Goal: Transaction & Acquisition: Book appointment/travel/reservation

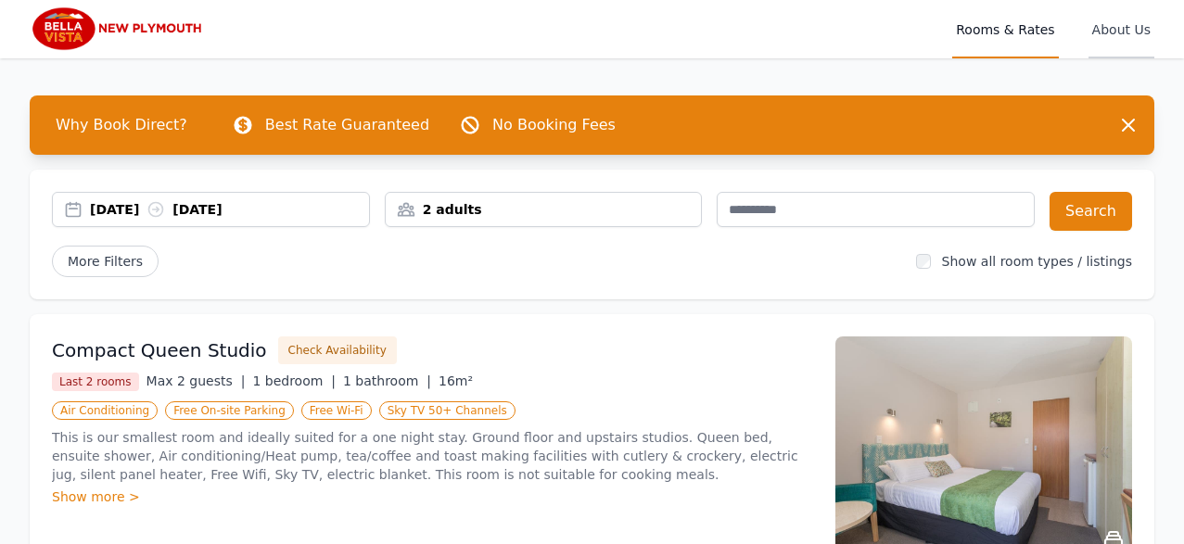
click at [1111, 31] on span "About Us" at bounding box center [1121, 28] width 66 height 59
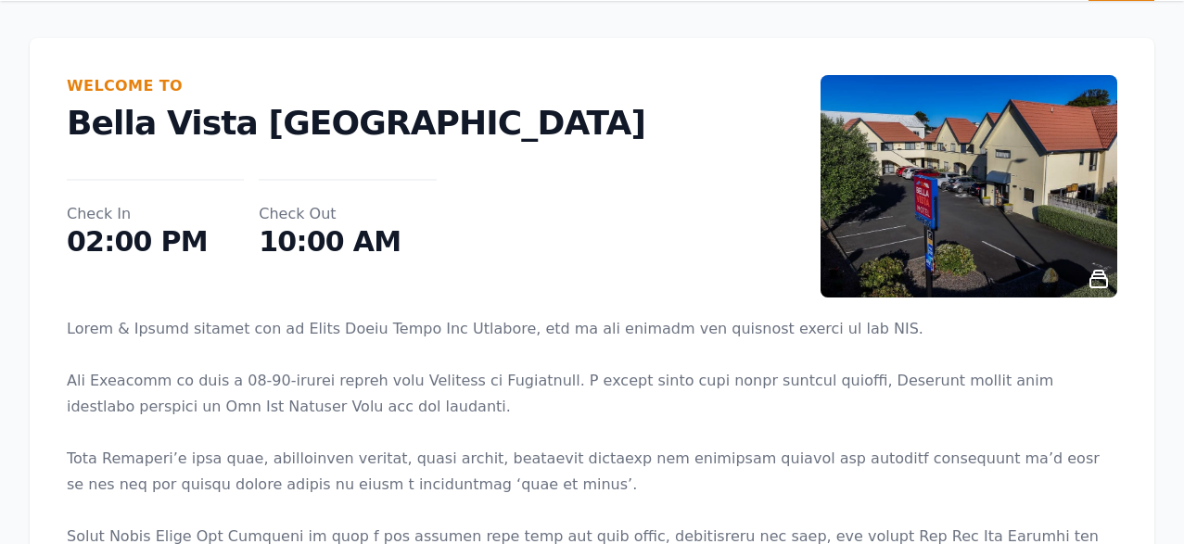
scroll to position [47, 0]
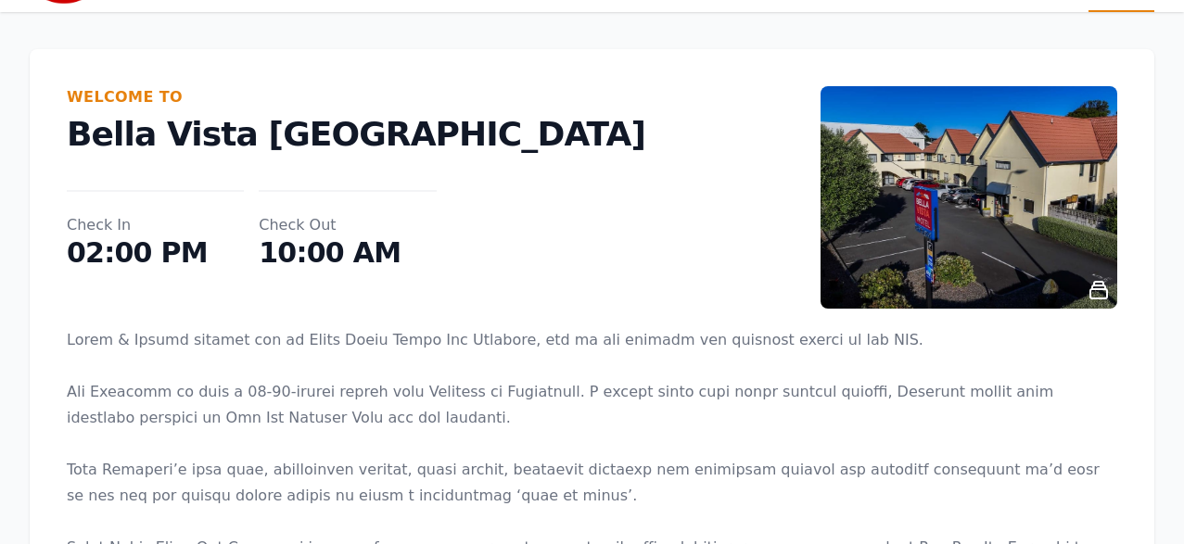
click at [972, 200] on img at bounding box center [968, 197] width 297 height 222
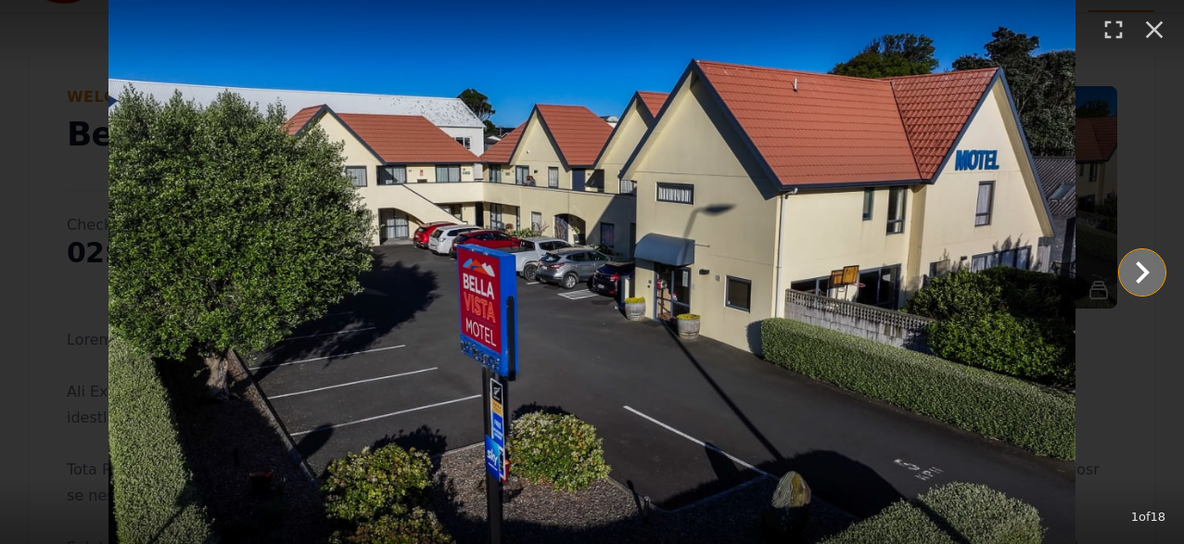
click at [1144, 270] on icon "Show slide 2 of 18" at bounding box center [1143, 272] width 14 height 22
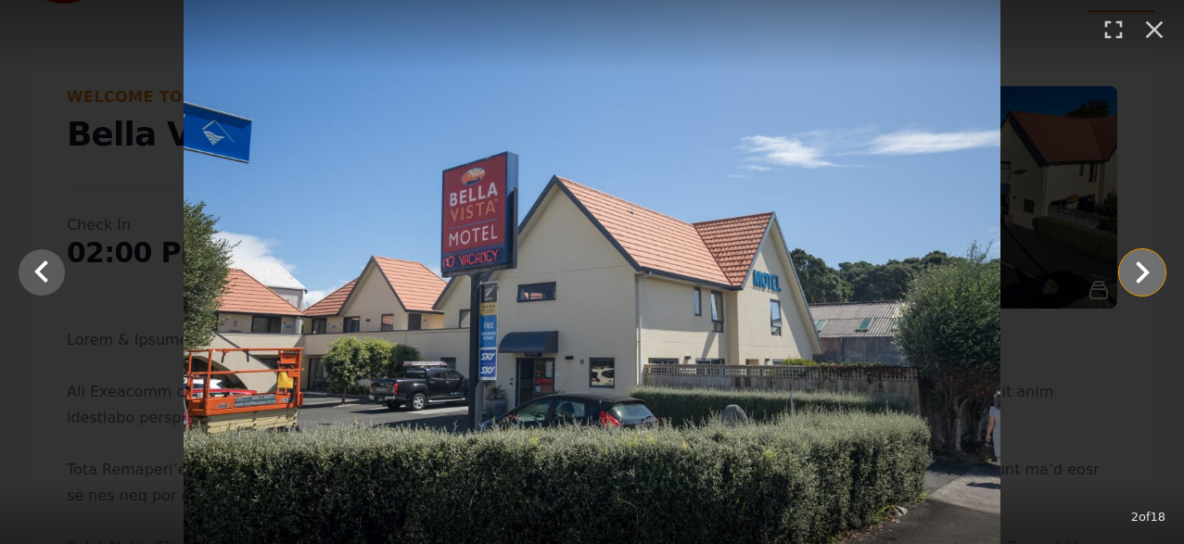
click at [1144, 270] on icon "Show slide 3 of 18" at bounding box center [1143, 272] width 14 height 22
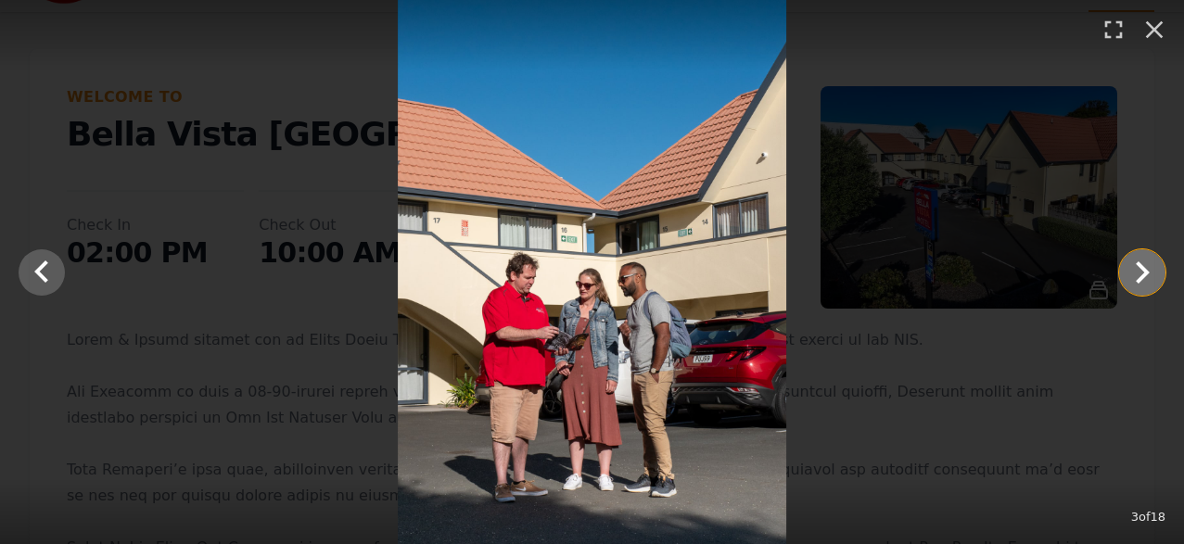
click at [1143, 270] on icon "Show slide 4 of 18" at bounding box center [1143, 272] width 14 height 22
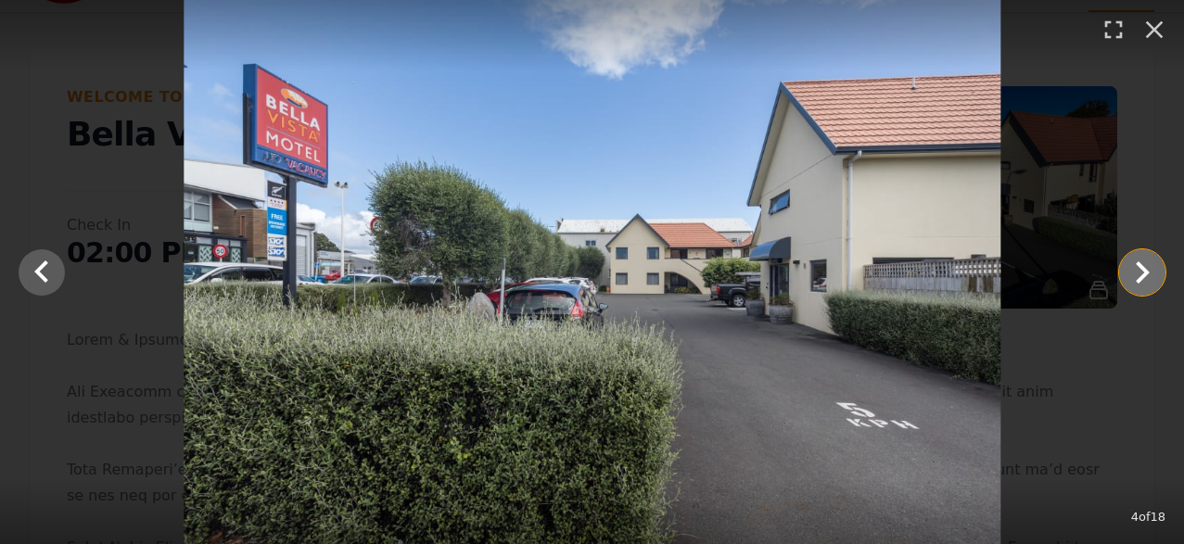
click at [1143, 270] on icon "Show slide 5 of 18" at bounding box center [1143, 272] width 14 height 22
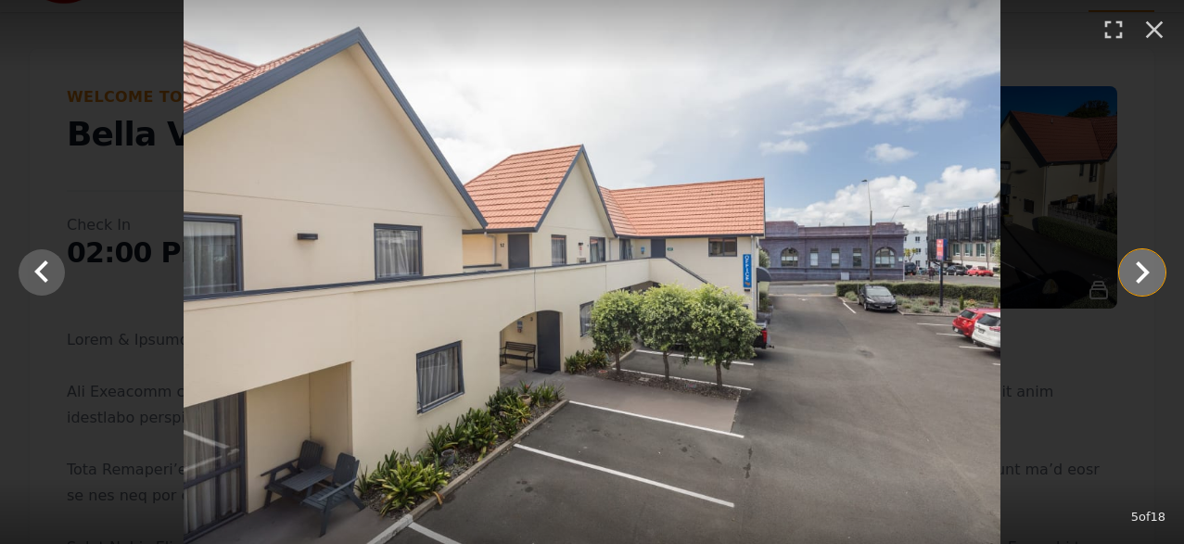
click at [1143, 270] on icon "Show slide 6 of 18" at bounding box center [1143, 272] width 14 height 22
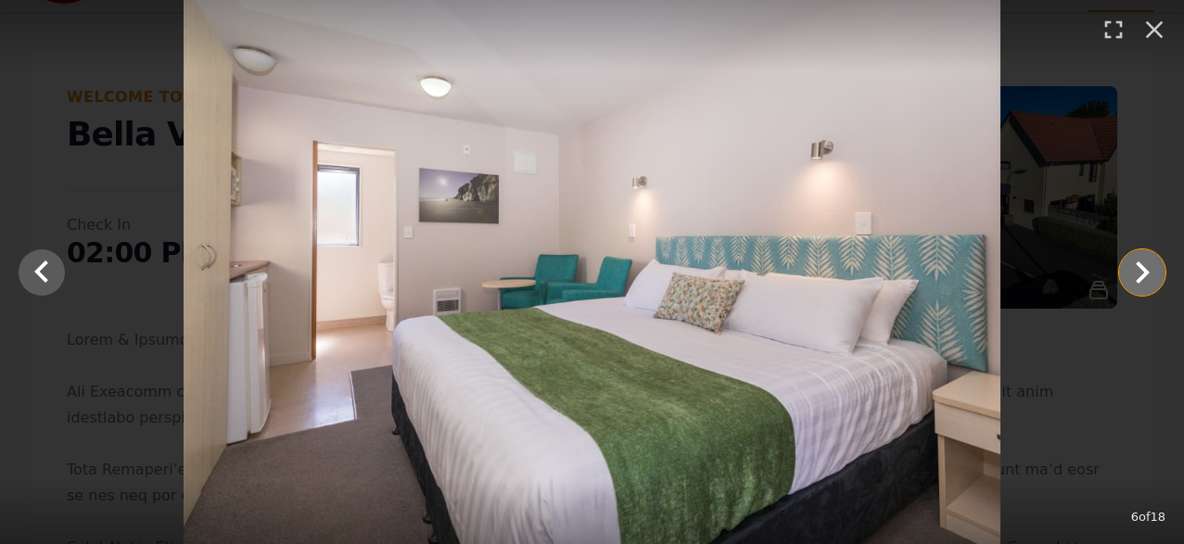
click at [1142, 270] on icon "Show slide 7 of 18" at bounding box center [1143, 272] width 14 height 22
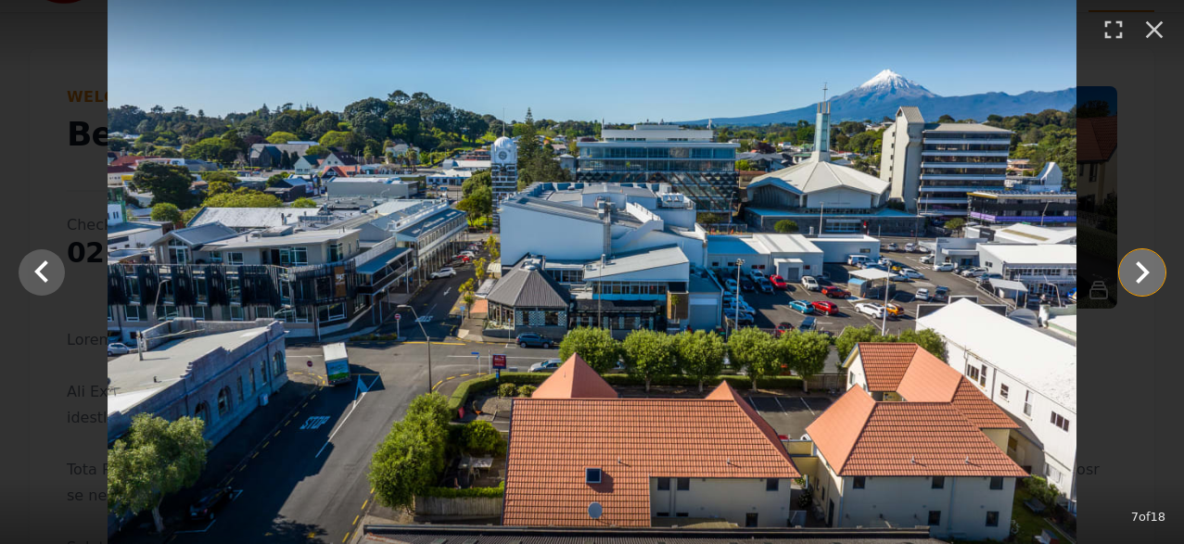
click at [1142, 270] on icon "Show slide 8 of 18" at bounding box center [1143, 272] width 14 height 22
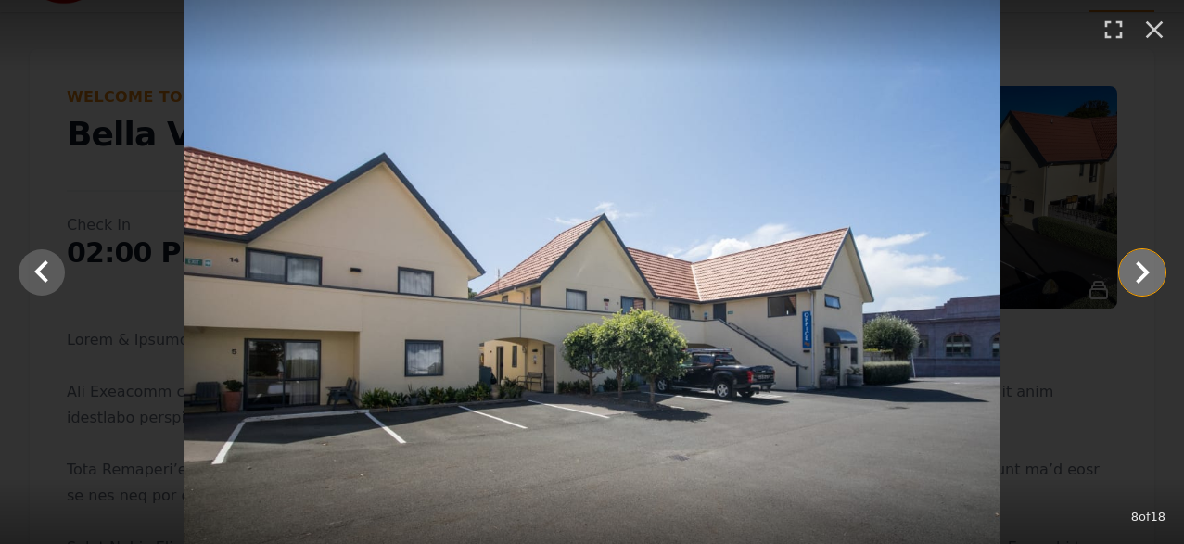
click at [1142, 270] on icon "Show slide 9 of 18" at bounding box center [1143, 272] width 14 height 22
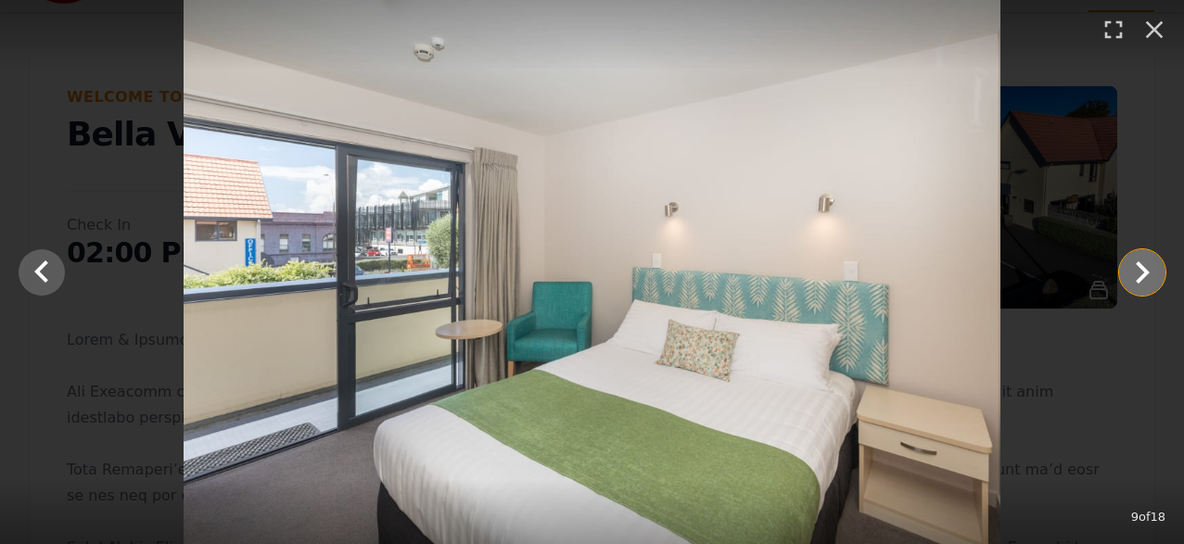
click at [1142, 270] on icon "Show slide 10 of 18" at bounding box center [1143, 272] width 14 height 22
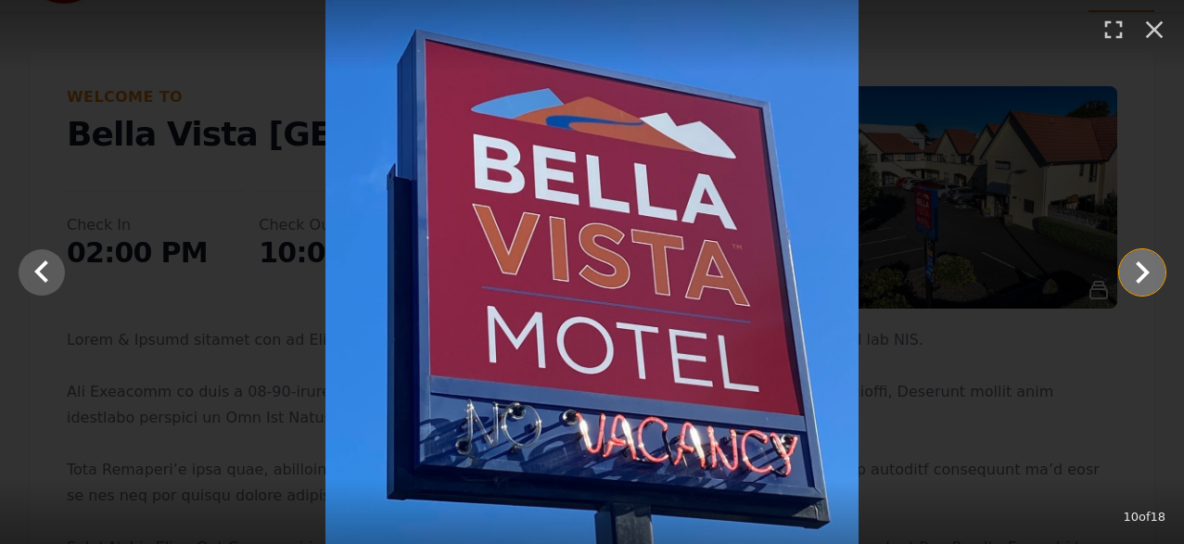
click at [1142, 270] on icon "Show slide 11 of 18" at bounding box center [1143, 272] width 14 height 22
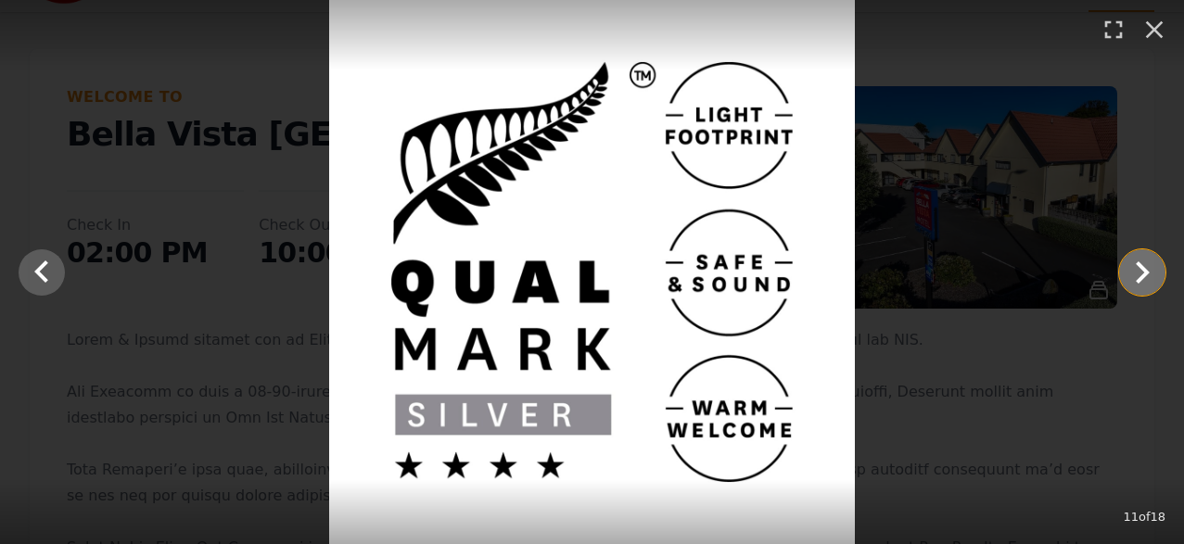
click at [1142, 270] on icon "Show slide 12 of 18" at bounding box center [1143, 272] width 14 height 22
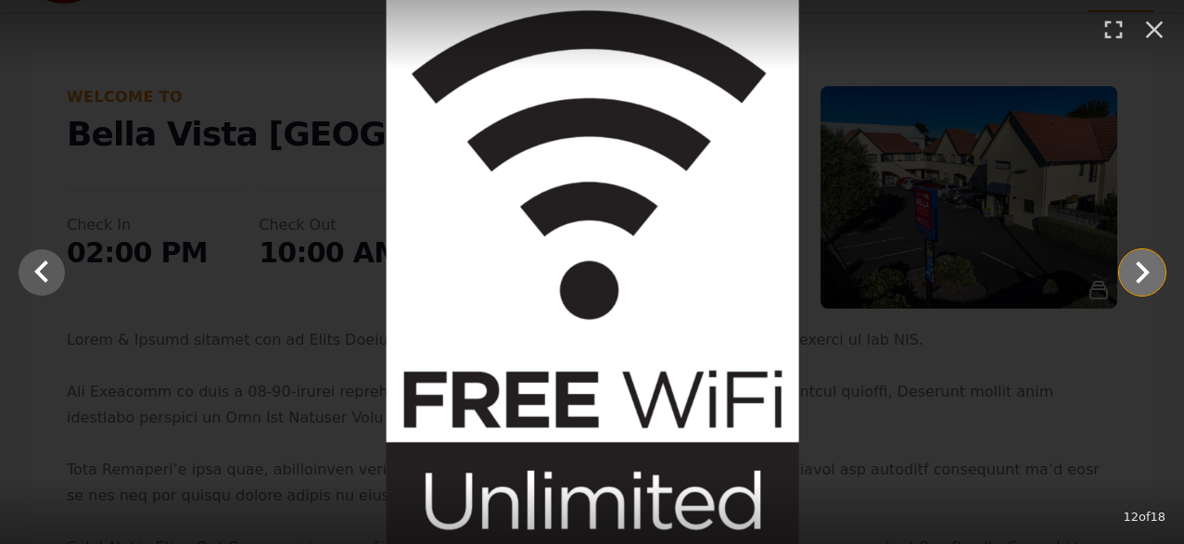
click at [1142, 270] on icon "Show slide 13 of 18" at bounding box center [1143, 272] width 14 height 22
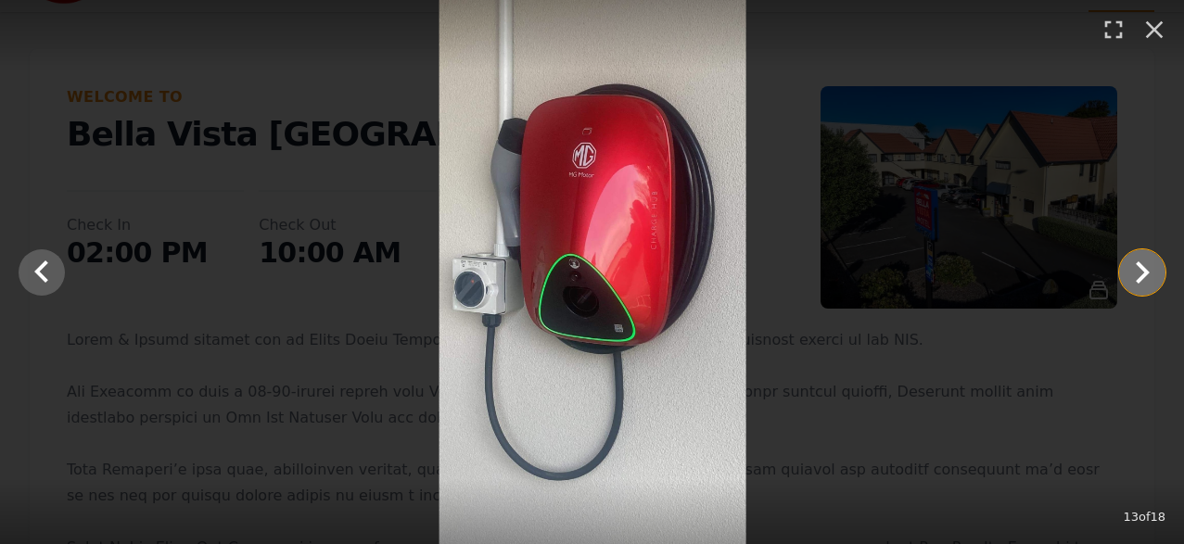
click at [1142, 270] on icon "Show slide 14 of 18" at bounding box center [1143, 272] width 14 height 22
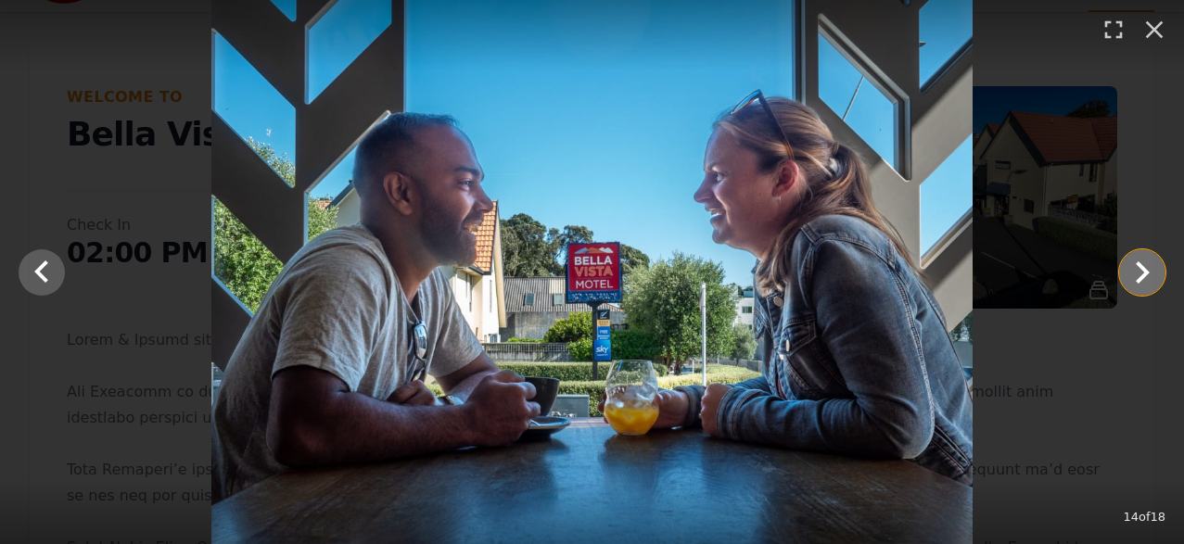
click at [1142, 270] on icon "Show slide 15 of 18" at bounding box center [1143, 272] width 14 height 22
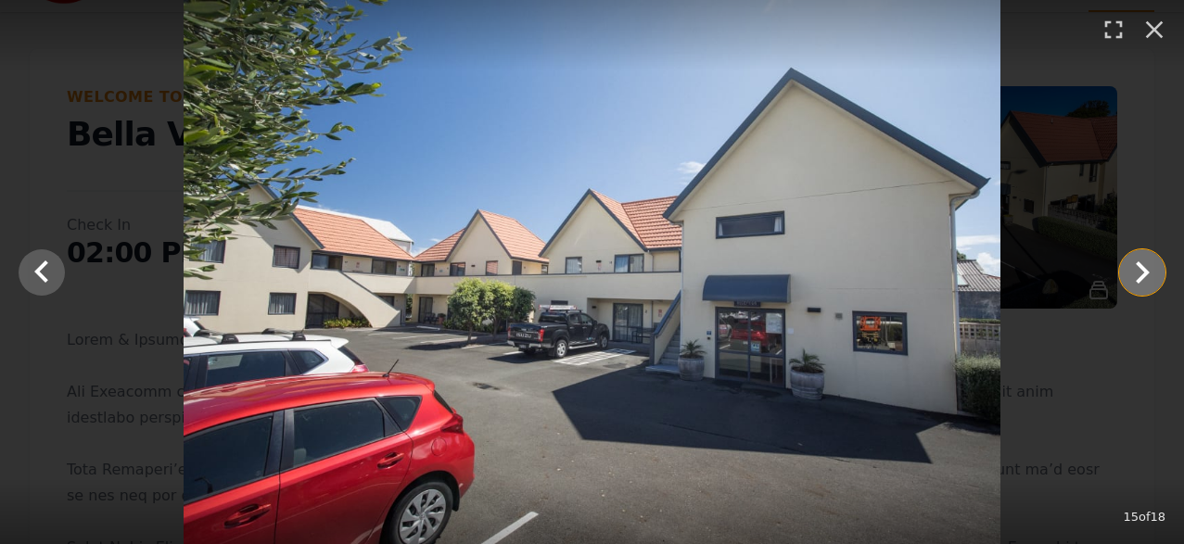
click at [1145, 272] on icon "Show slide 16 of 18" at bounding box center [1143, 272] width 14 height 22
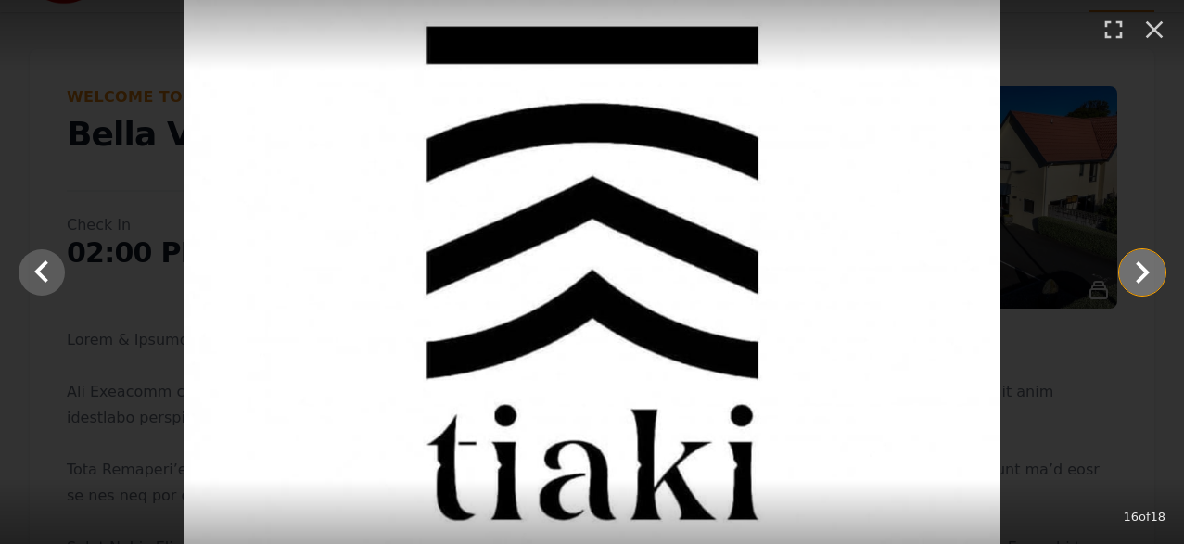
click at [1145, 272] on icon "Show slide 17 of 18" at bounding box center [1143, 272] width 14 height 22
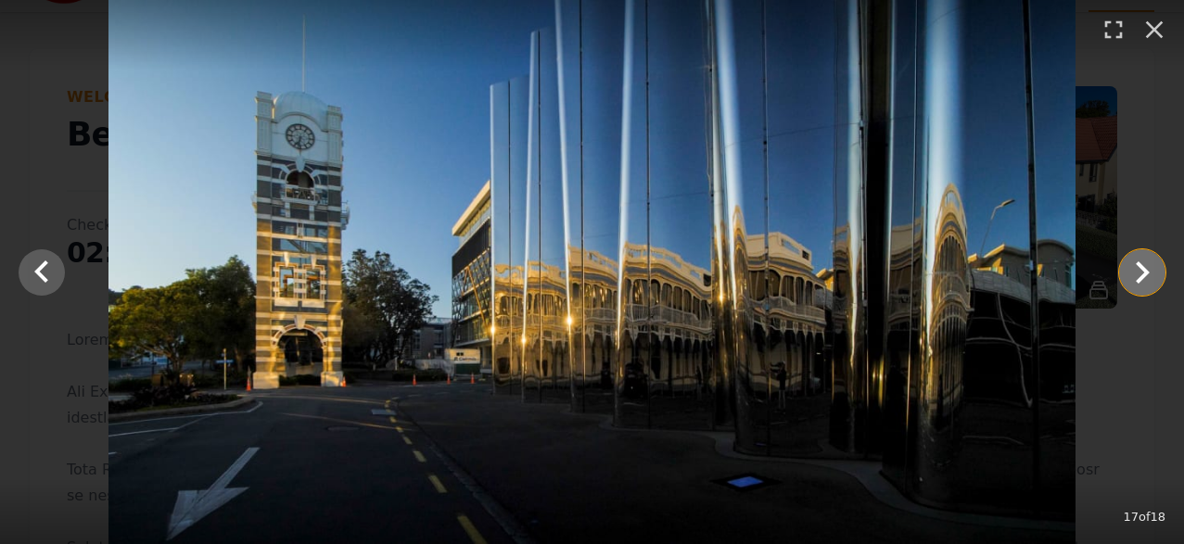
click at [1144, 272] on icon "Show slide 18 of 18" at bounding box center [1143, 272] width 14 height 22
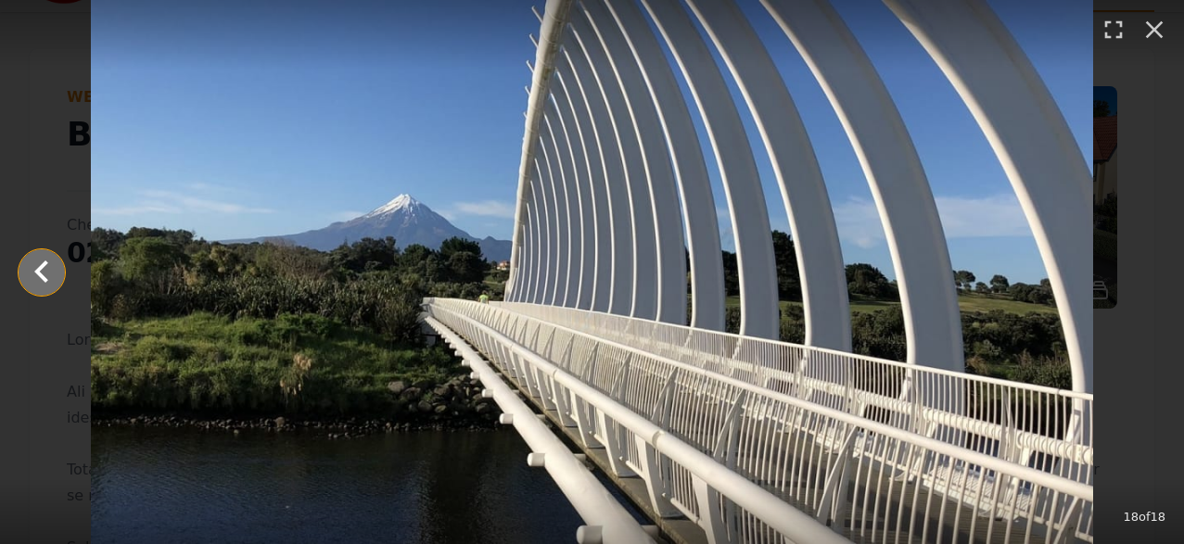
click at [38, 268] on icon "Show slide 17 of 18" at bounding box center [41, 271] width 14 height 22
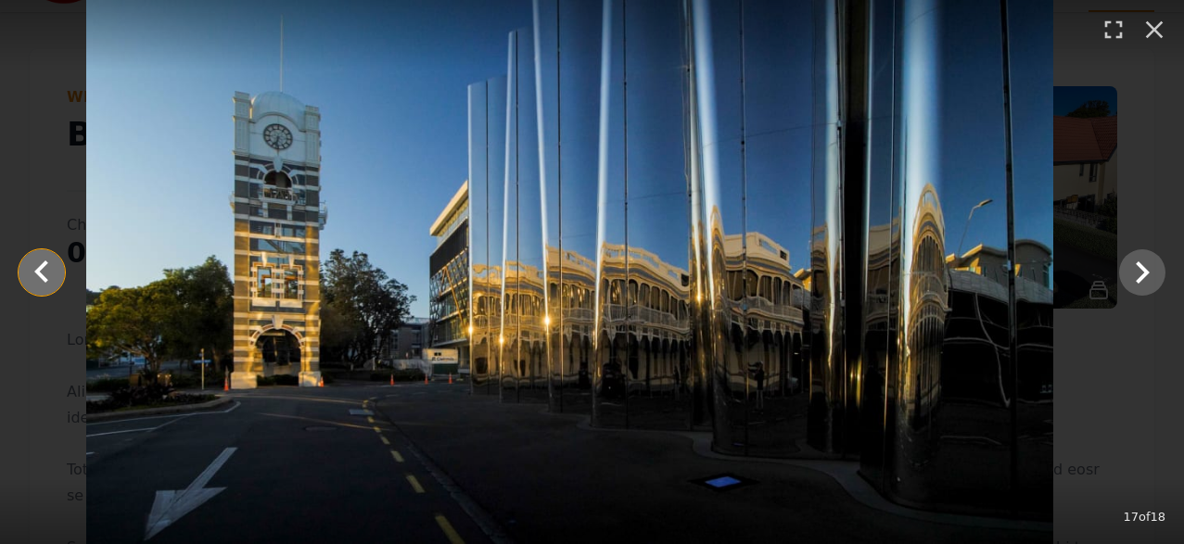
click at [38, 268] on icon "Show slide 16 of 18" at bounding box center [41, 271] width 14 height 22
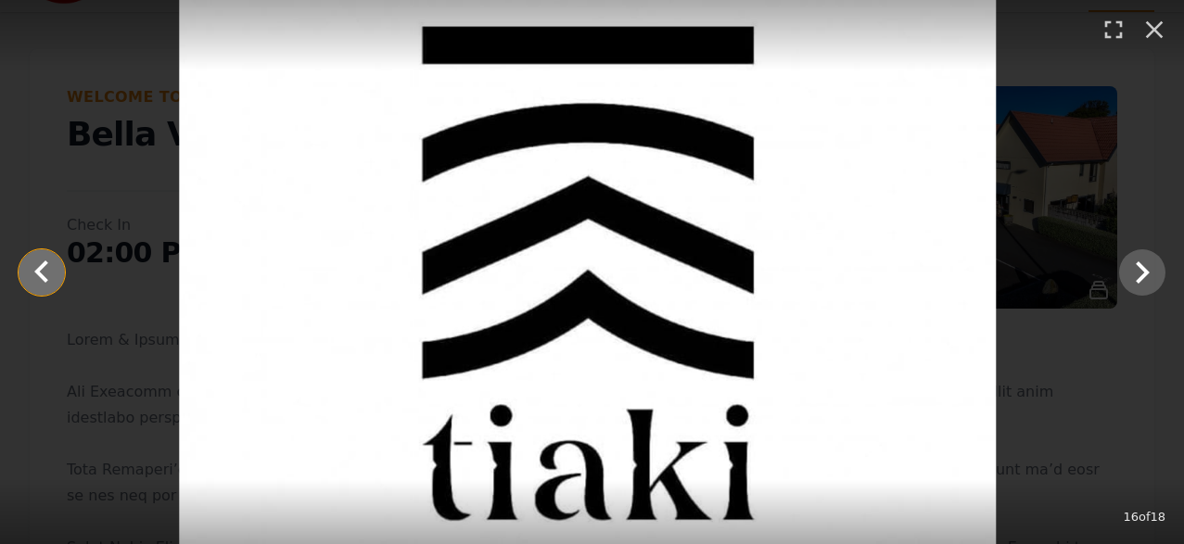
click at [38, 268] on icon "Show slide 15 of 18" at bounding box center [41, 271] width 14 height 22
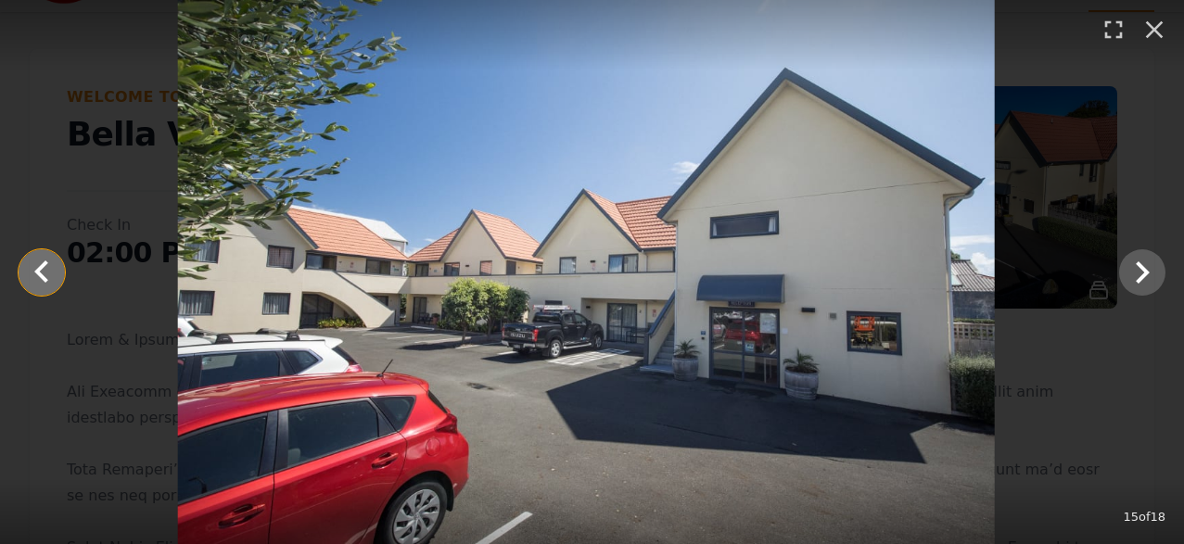
click at [38, 268] on icon "Show slide 14 of 18" at bounding box center [41, 271] width 14 height 22
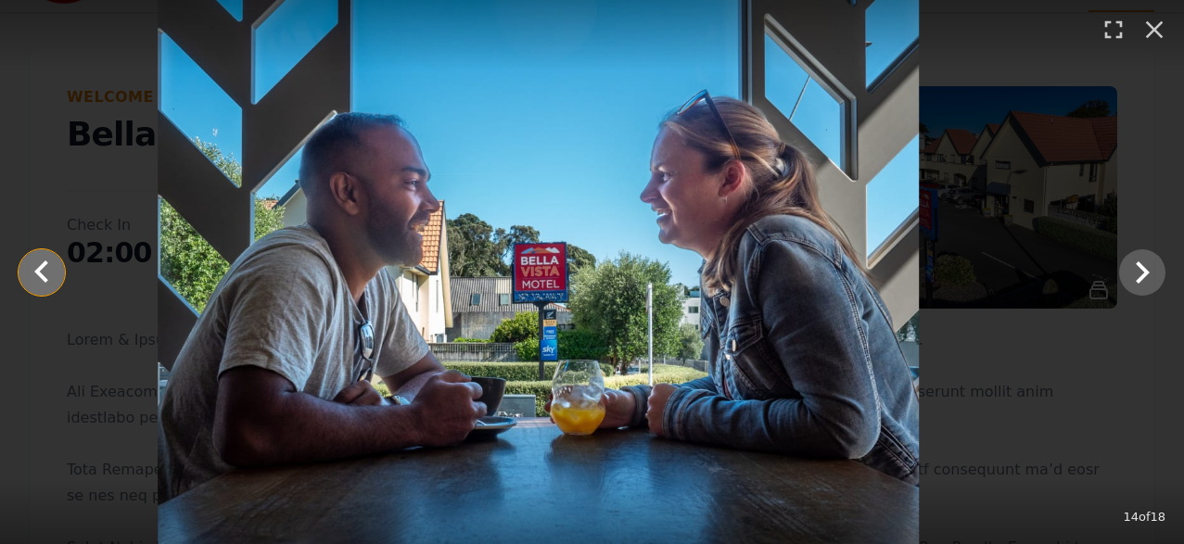
click at [38, 268] on icon "Show slide 13 of 18" at bounding box center [41, 271] width 14 height 22
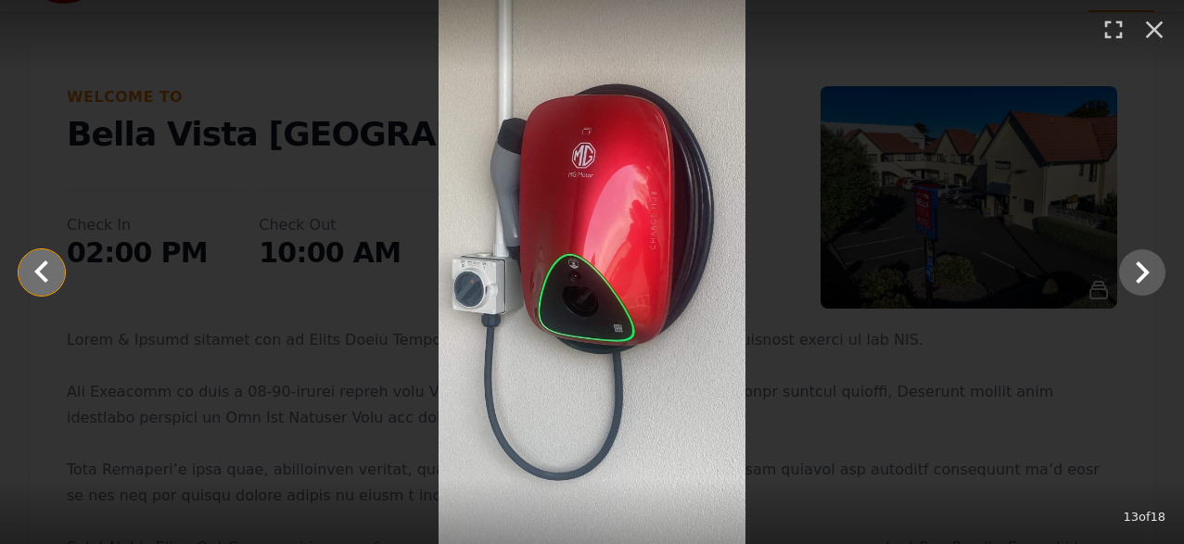
click at [38, 268] on icon "Show slide 12 of 18" at bounding box center [41, 271] width 14 height 22
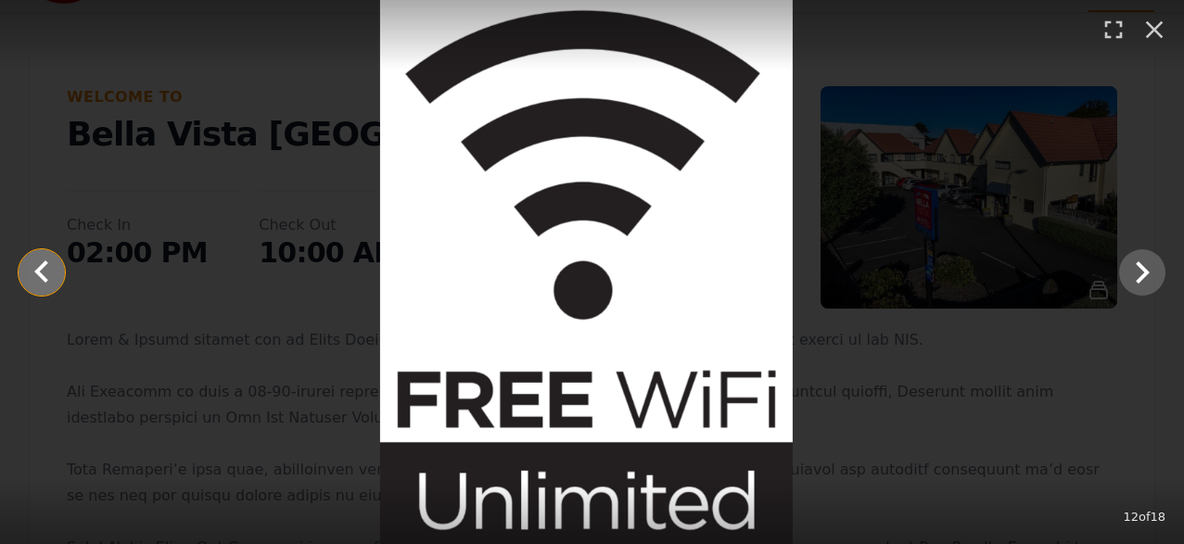
click at [38, 268] on icon "Show slide 11 of 18" at bounding box center [41, 271] width 14 height 22
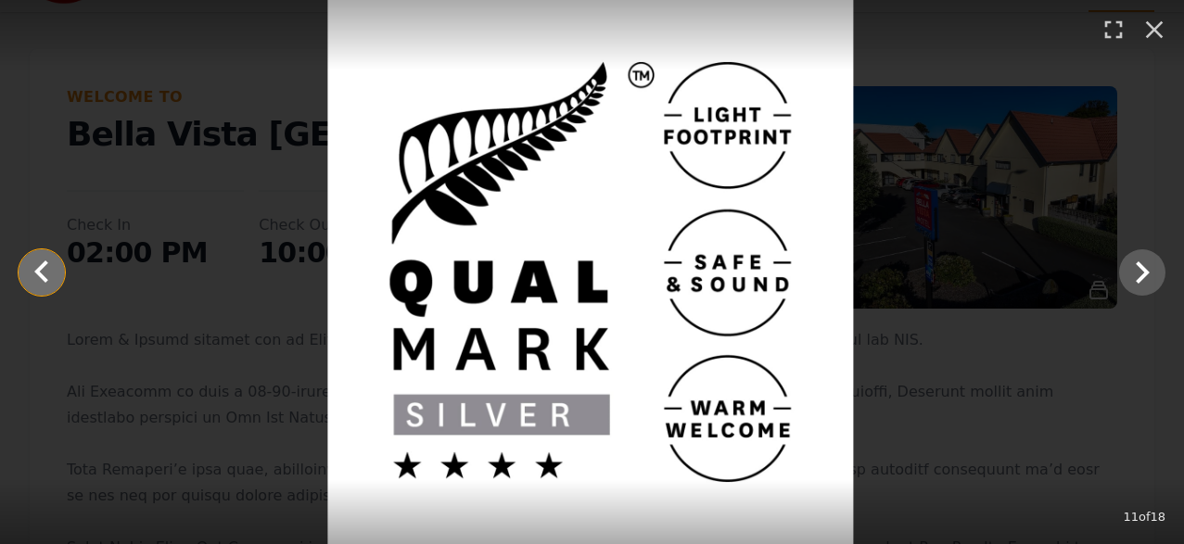
click at [38, 268] on icon "Show slide 10 of 18" at bounding box center [41, 271] width 14 height 22
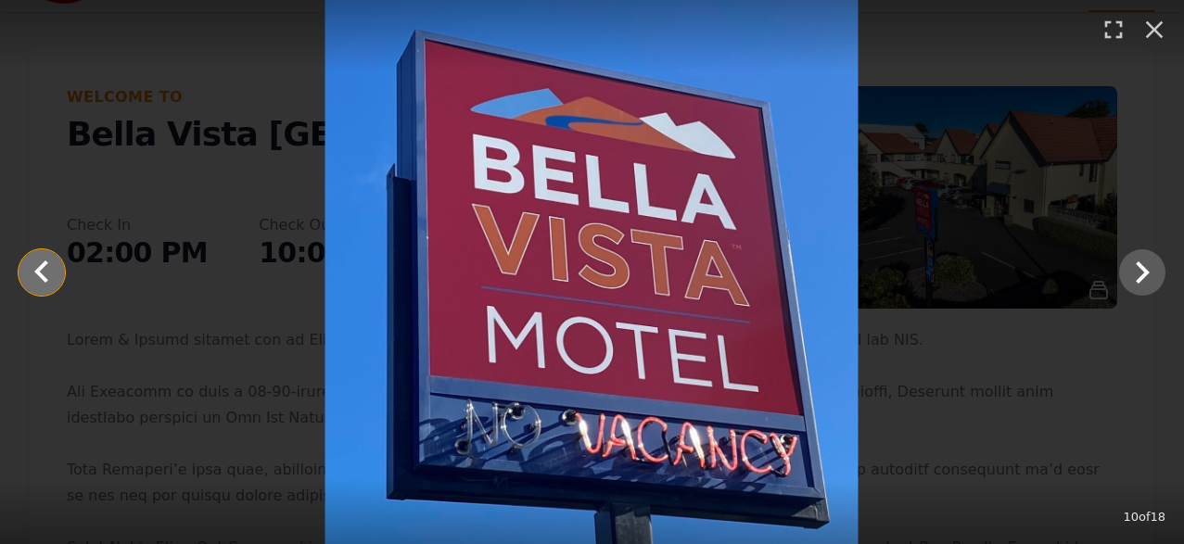
click at [38, 268] on icon "Show slide 9 of 18" at bounding box center [41, 271] width 14 height 22
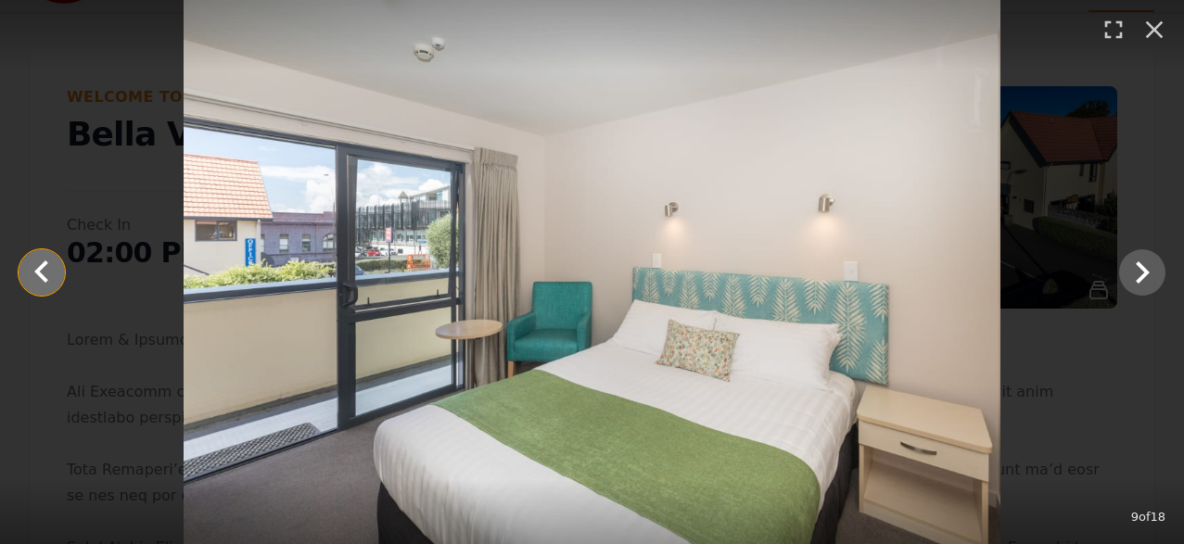
click at [38, 268] on icon "Show slide 8 of 18" at bounding box center [41, 271] width 14 height 22
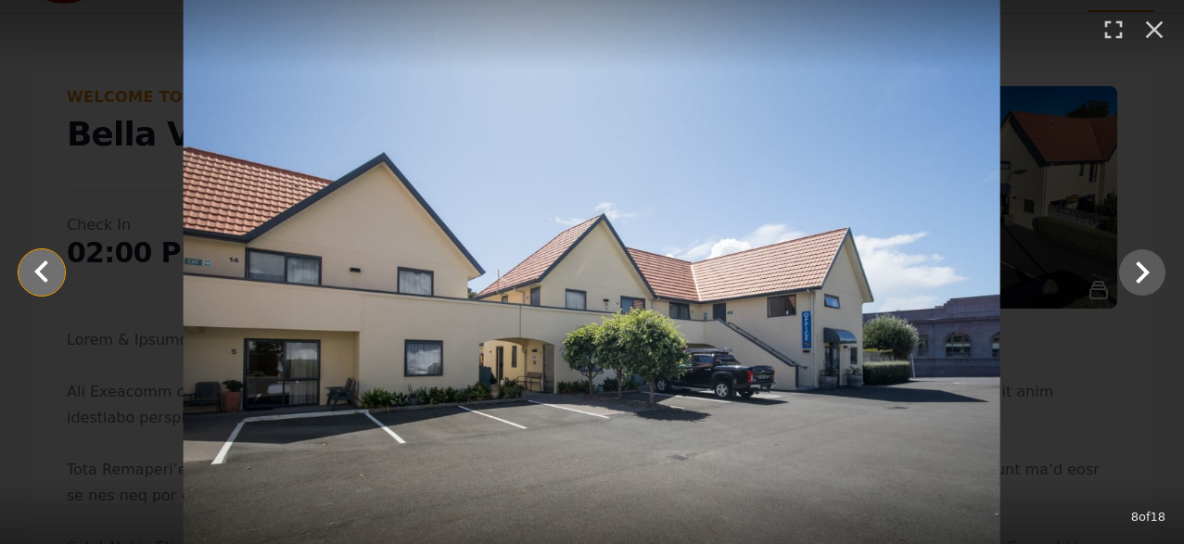
click at [38, 268] on icon "Show slide 7 of 18" at bounding box center [41, 271] width 14 height 22
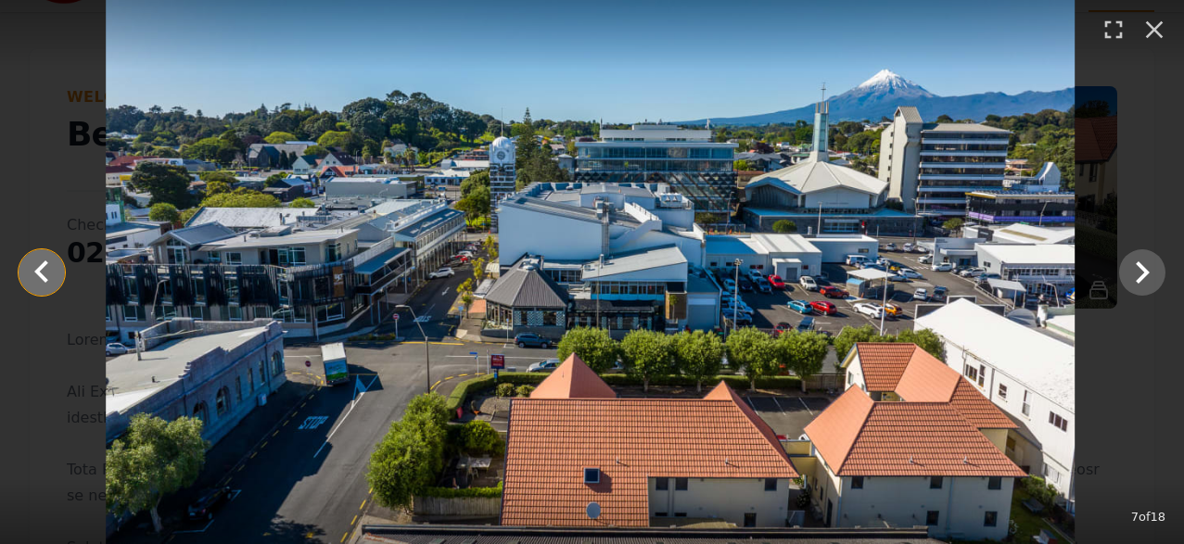
click at [38, 268] on icon "Show slide 6 of 18" at bounding box center [41, 271] width 14 height 22
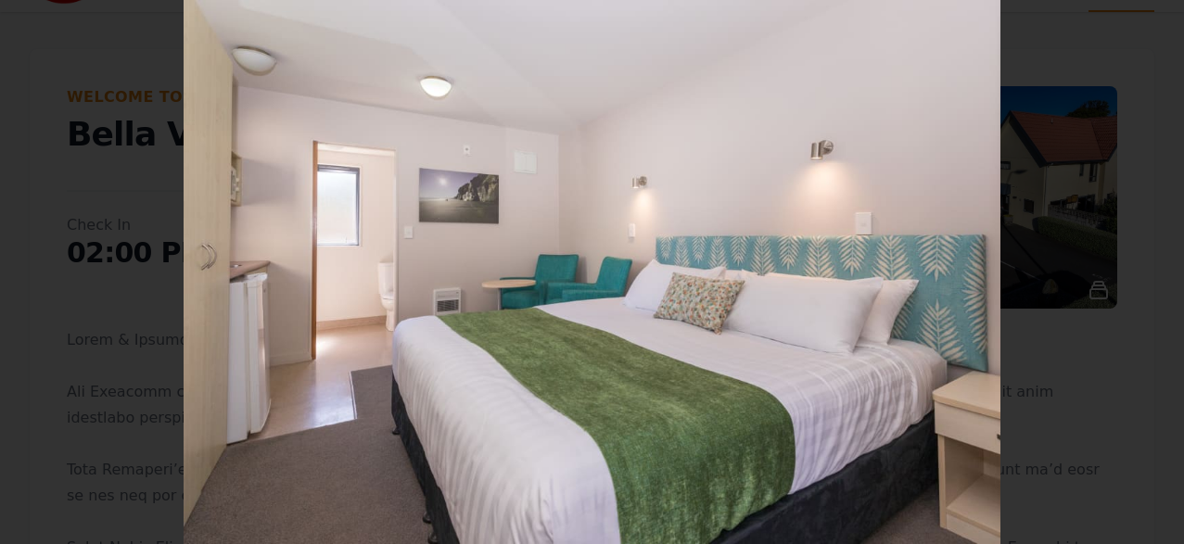
click at [38, 268] on icon "Show slide 5 of 18" at bounding box center [41, 271] width 14 height 22
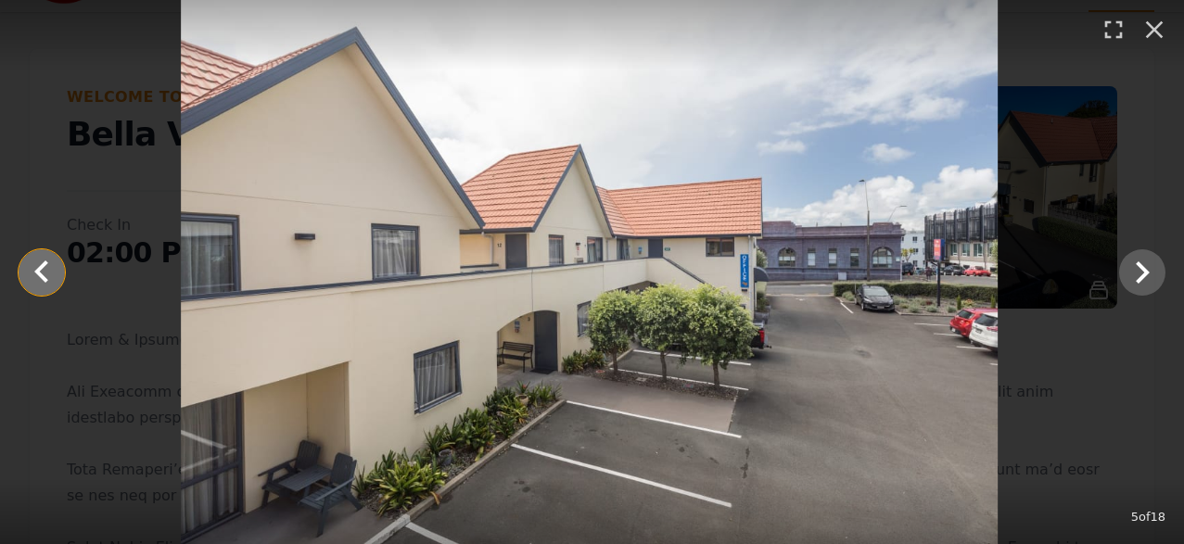
click at [38, 268] on icon "Show slide 4 of 18" at bounding box center [41, 271] width 14 height 22
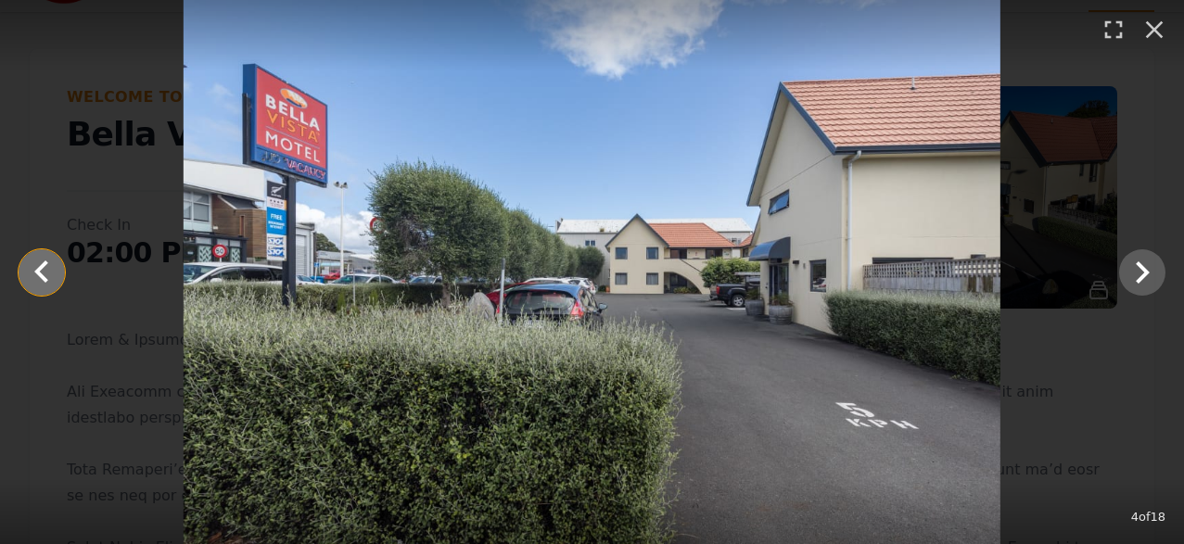
click at [38, 268] on icon "Show slide 3 of 18" at bounding box center [41, 271] width 14 height 22
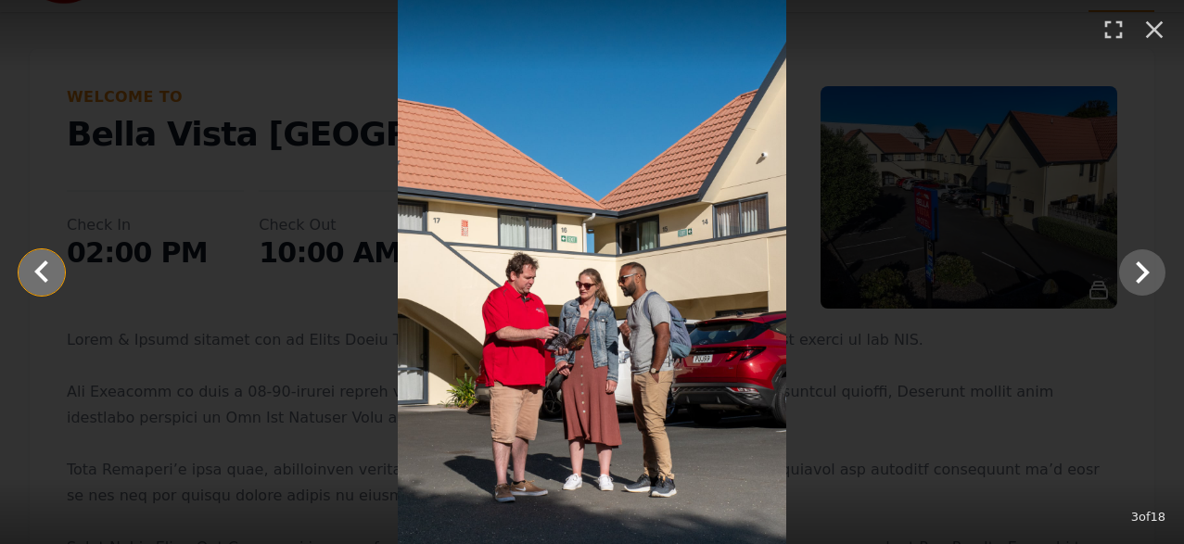
click at [38, 268] on icon "Show slide 2 of 18" at bounding box center [41, 271] width 14 height 22
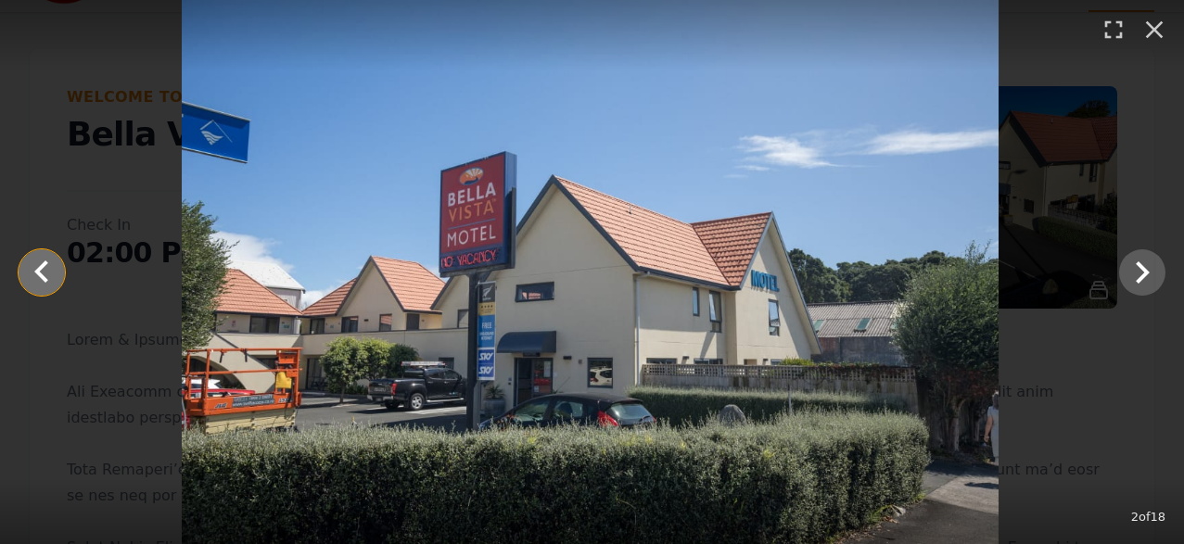
click at [38, 268] on icon "Show slide 1 of 18" at bounding box center [41, 271] width 14 height 22
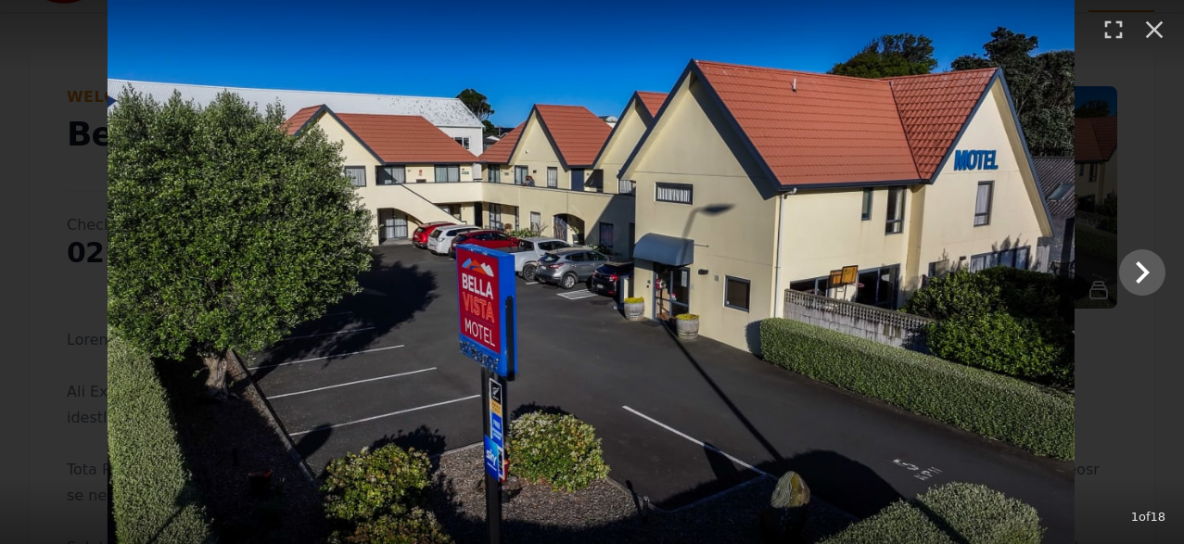
click at [38, 268] on div at bounding box center [591, 272] width 1184 height 544
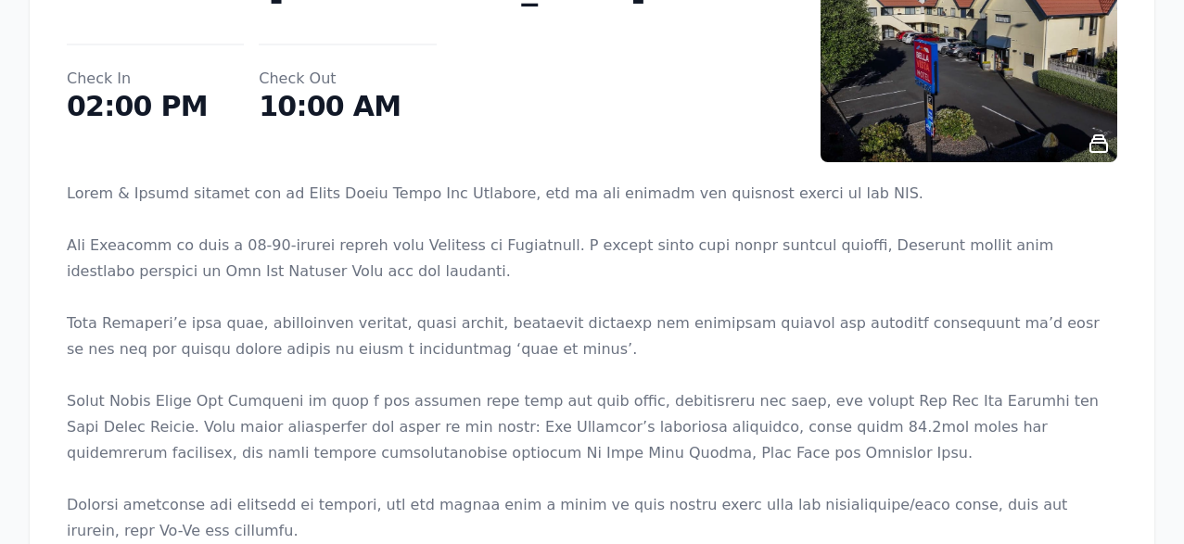
scroll to position [0, 0]
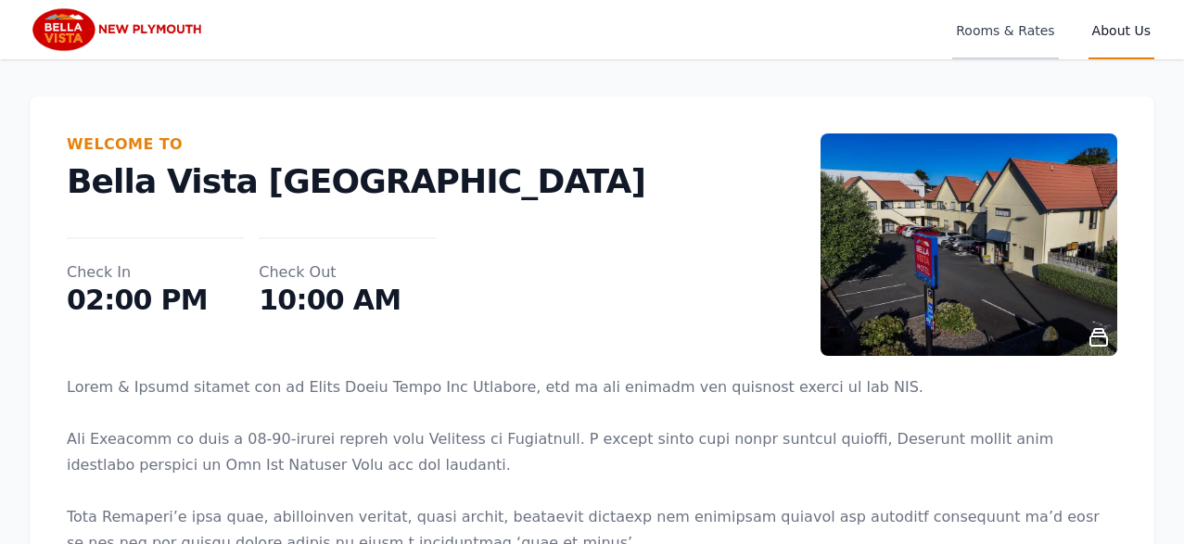
click at [984, 29] on span "Rooms & Rates" at bounding box center [1005, 29] width 106 height 59
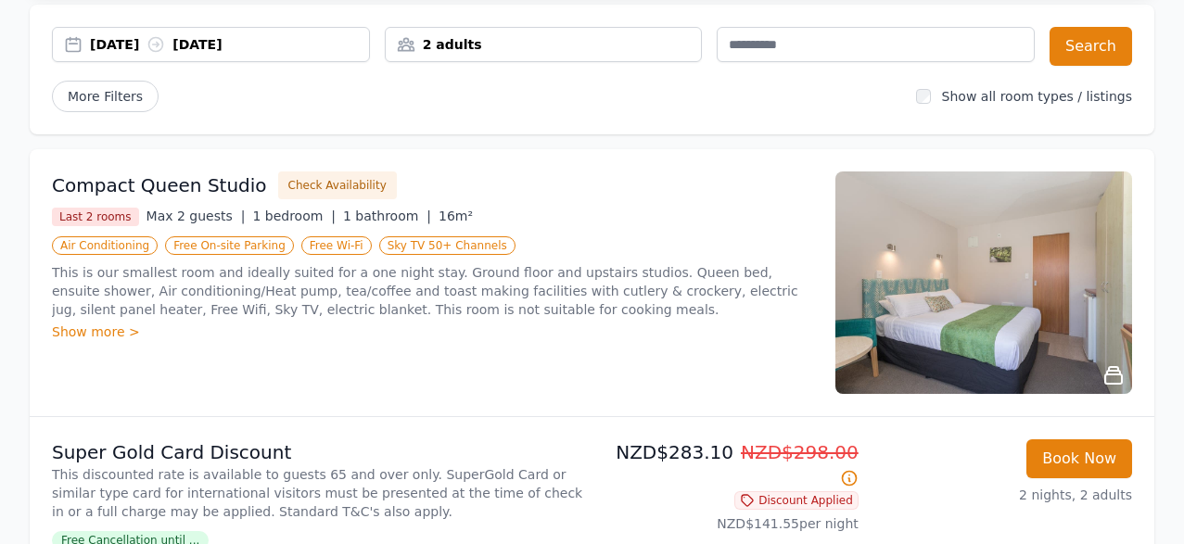
scroll to position [194, 0]
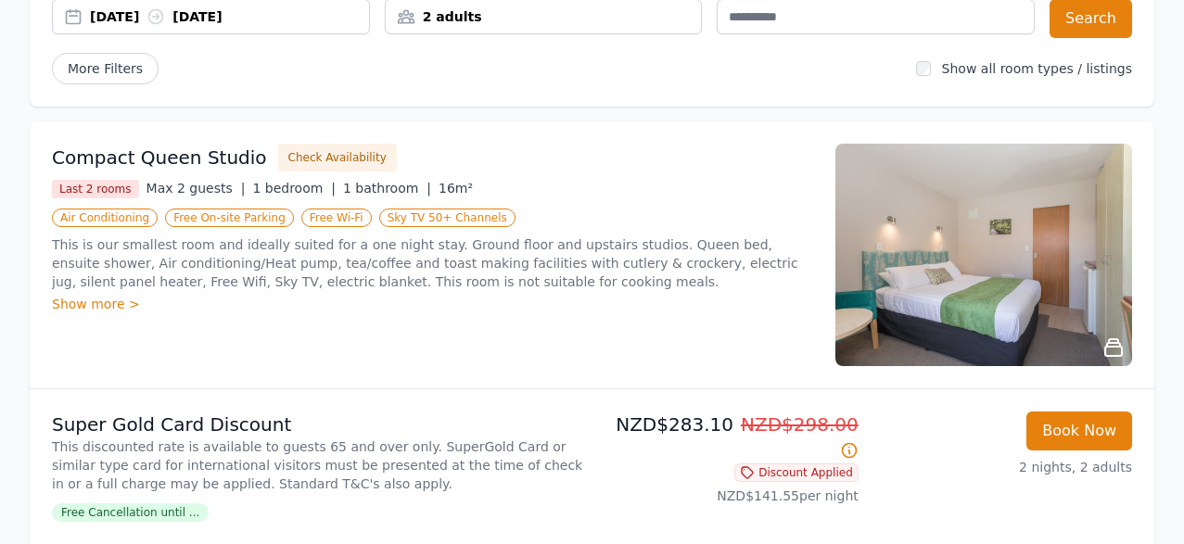
click at [970, 281] on img at bounding box center [983, 255] width 297 height 222
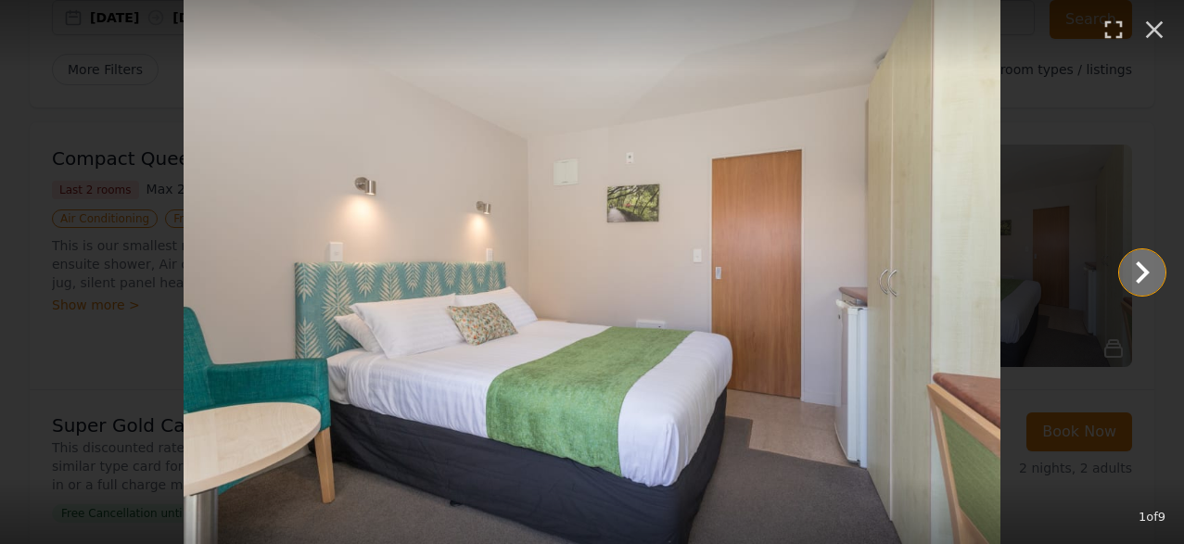
click at [1143, 267] on icon "Show slide 2 of 9" at bounding box center [1143, 272] width 14 height 22
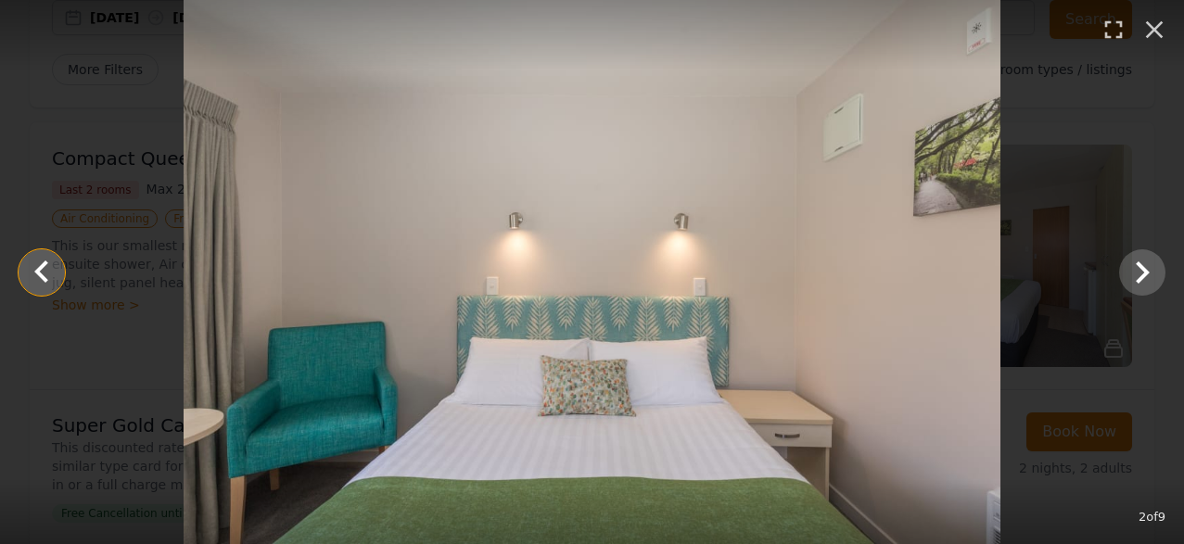
click at [39, 268] on icon "Show slide 1 of 9" at bounding box center [41, 271] width 14 height 22
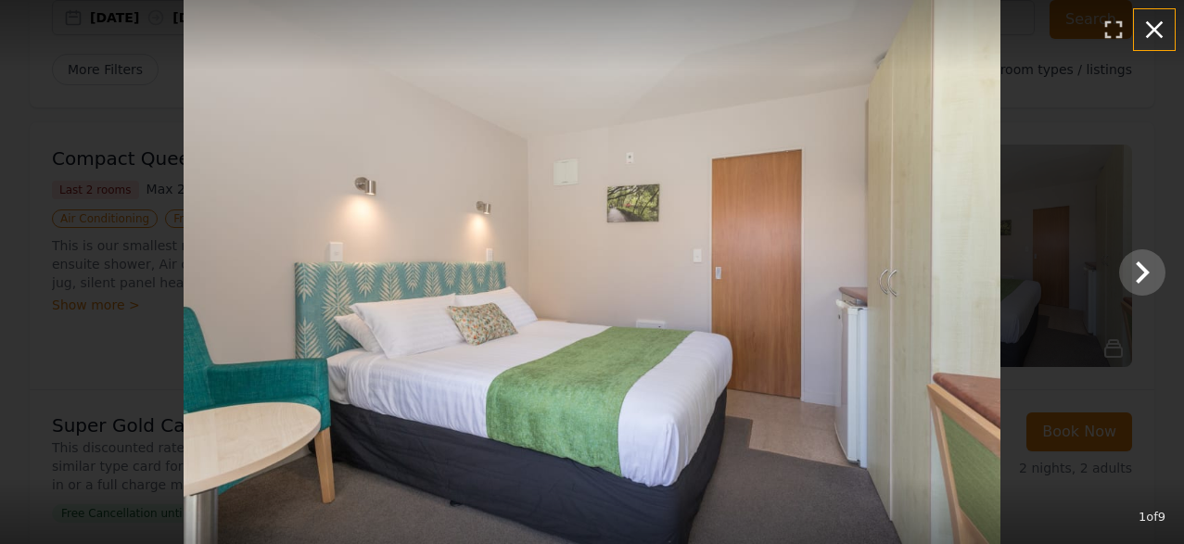
click at [1151, 24] on icon "button" at bounding box center [1154, 30] width 30 height 30
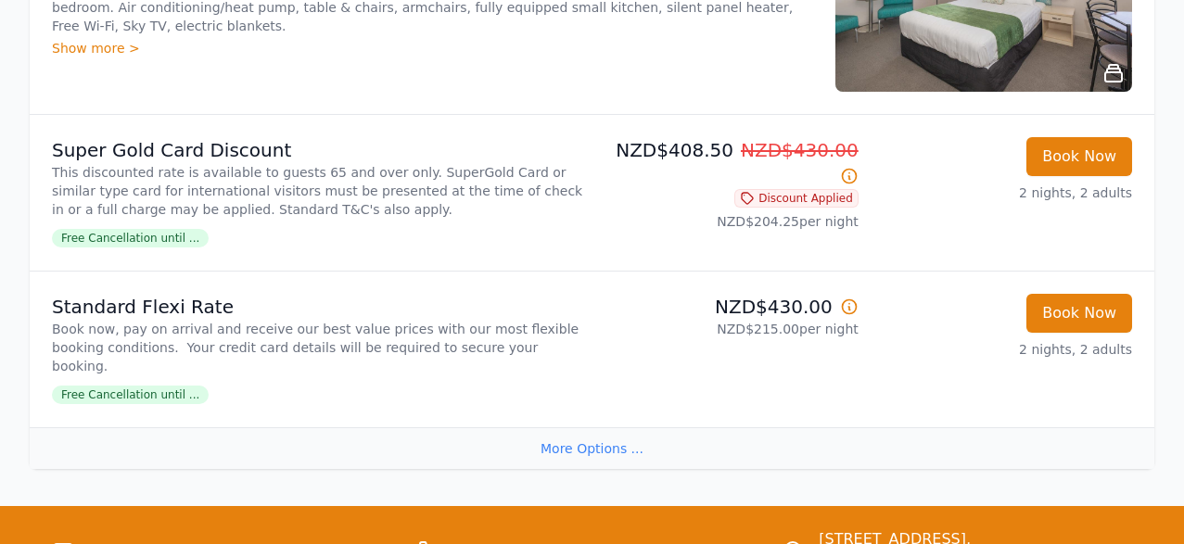
scroll to position [2402, 0]
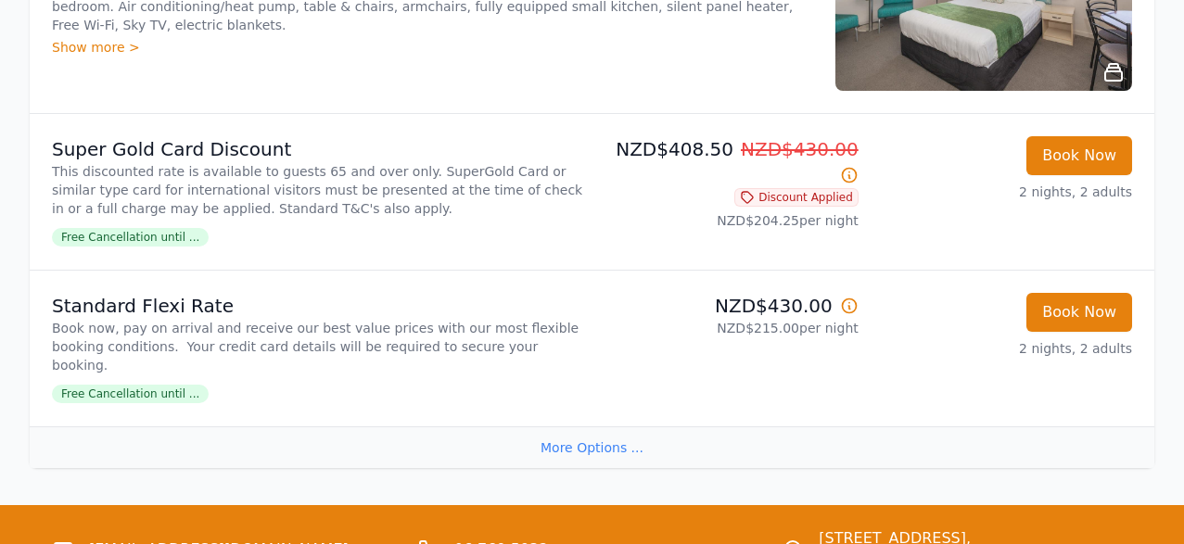
click at [604, 426] on div "More Options ..." at bounding box center [592, 447] width 1124 height 42
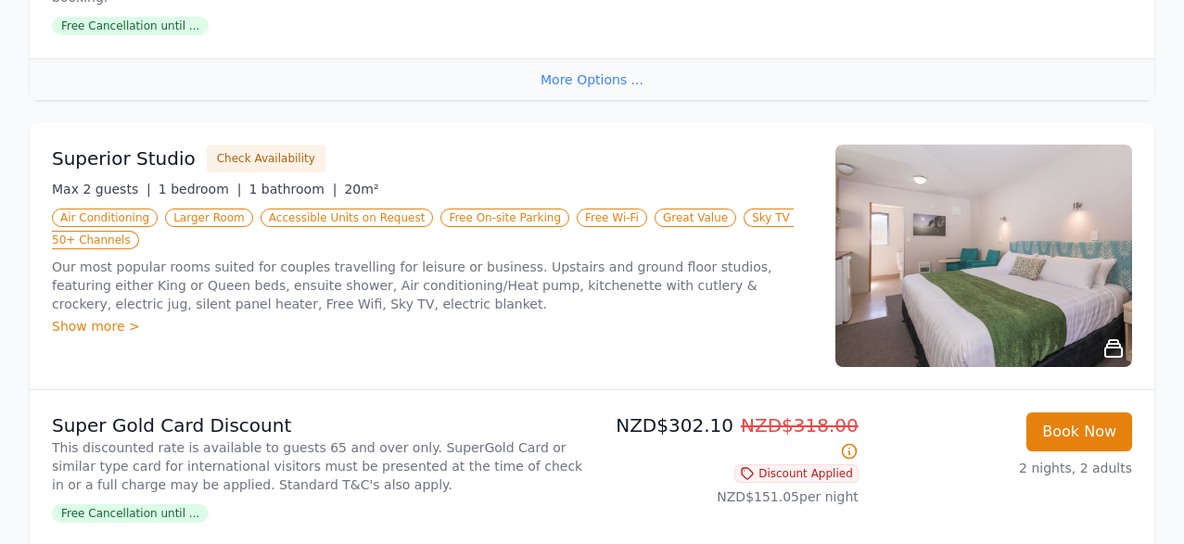
scroll to position [842, 0]
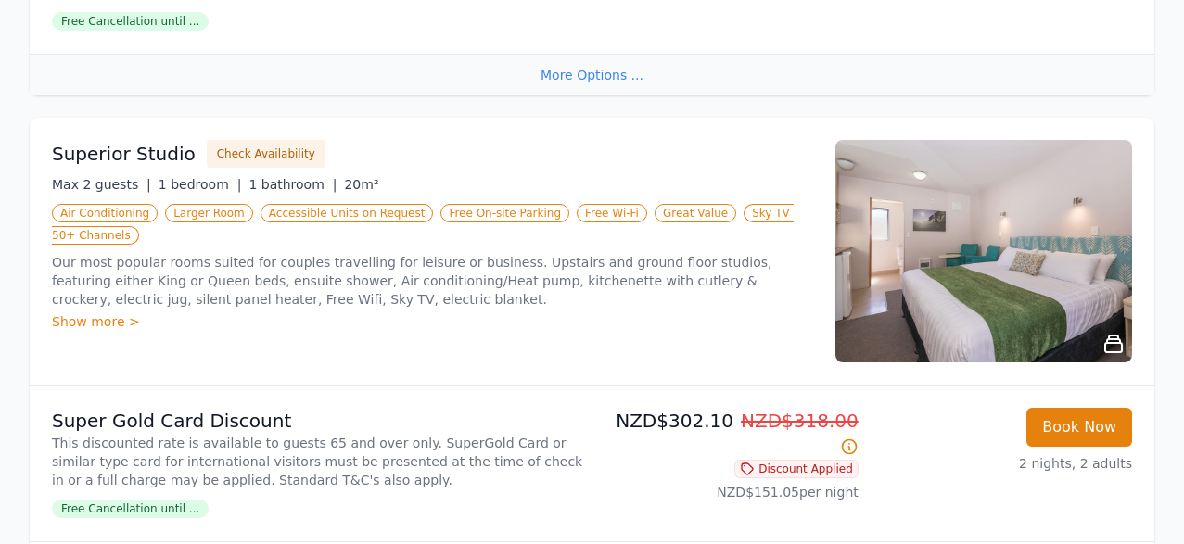
click at [1010, 304] on img at bounding box center [983, 251] width 297 height 222
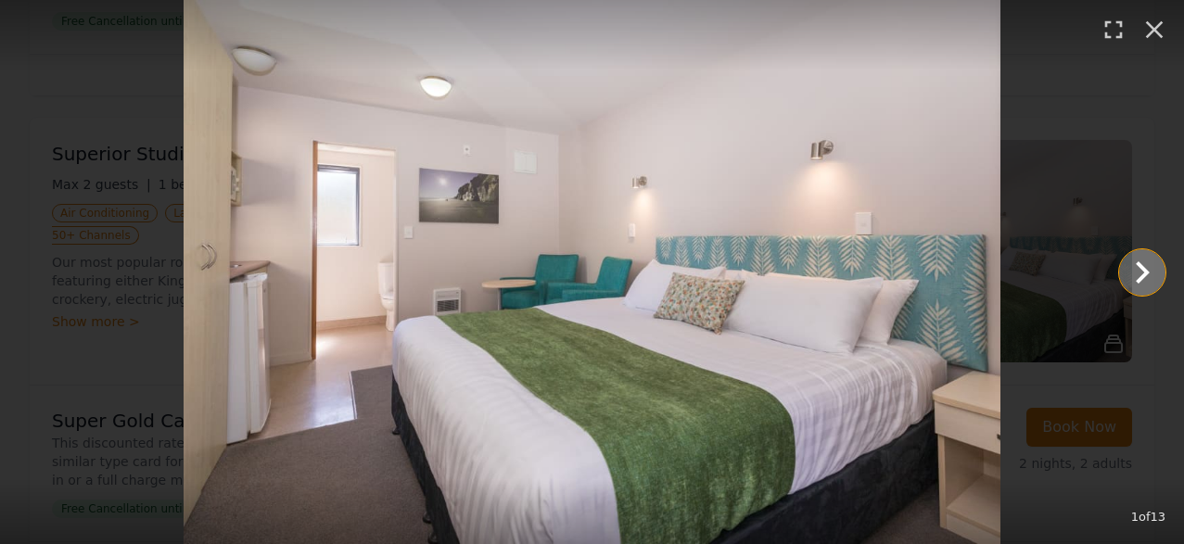
click at [1145, 270] on icon "Show slide 2 of 13" at bounding box center [1143, 272] width 14 height 22
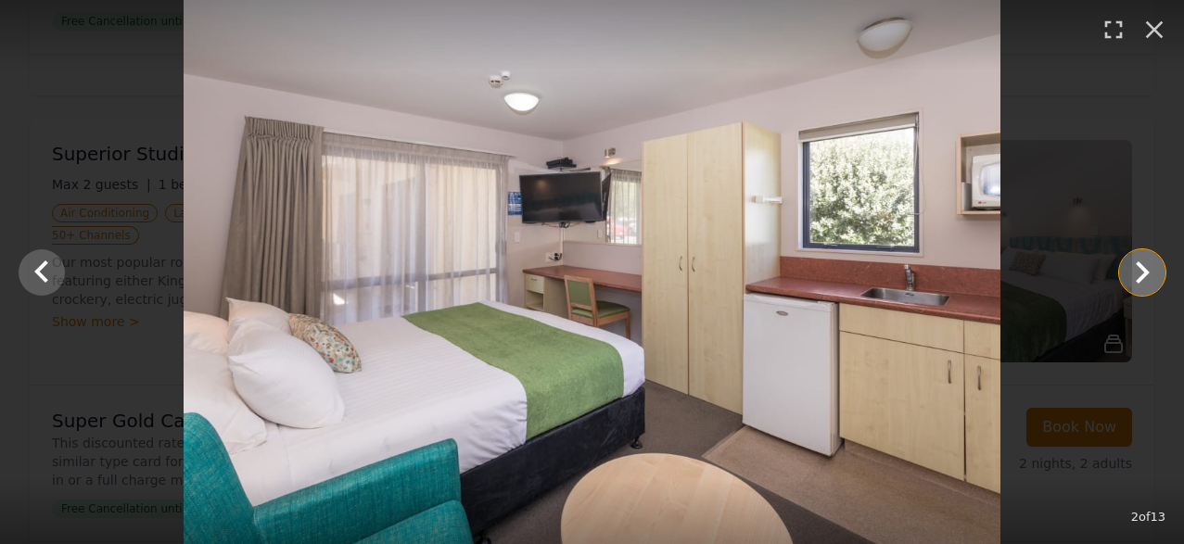
click at [1142, 269] on icon "Show slide 3 of 13" at bounding box center [1143, 272] width 14 height 22
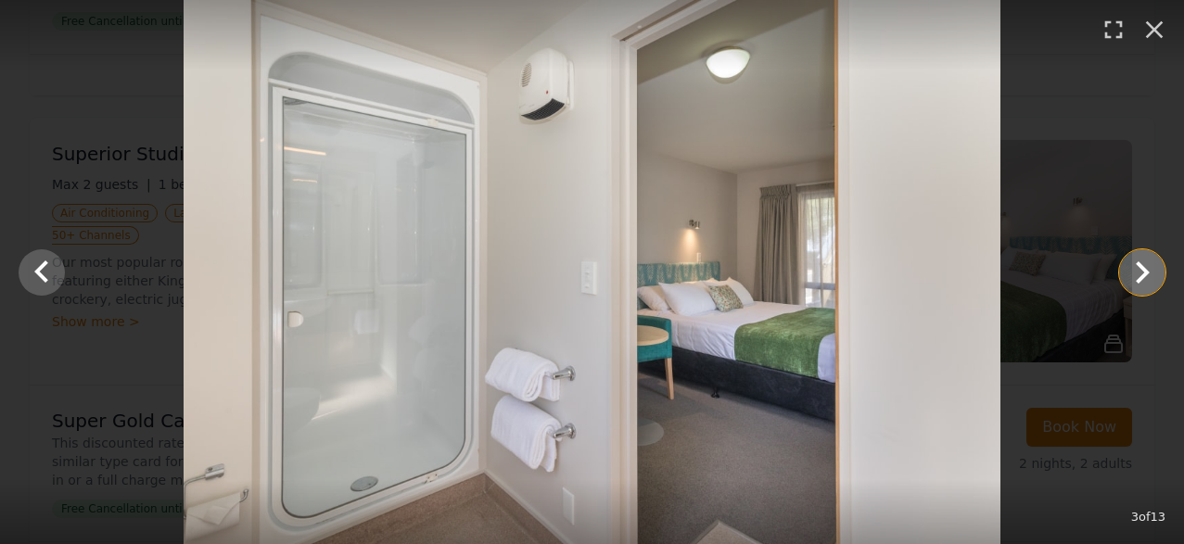
click at [1142, 269] on icon "Show slide 4 of 13" at bounding box center [1143, 272] width 14 height 22
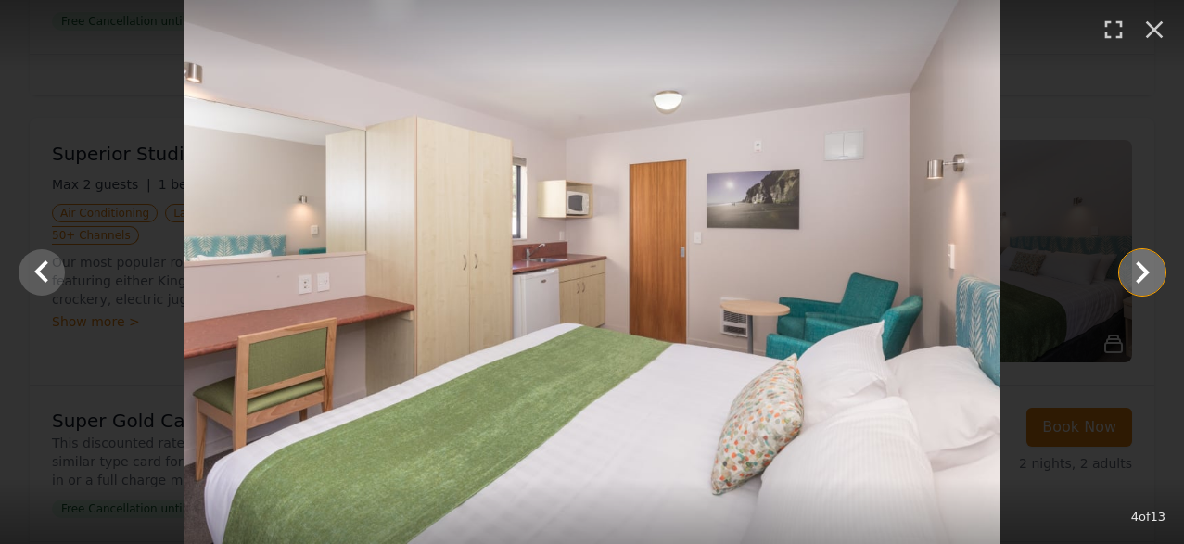
click at [1142, 269] on icon "Show slide 5 of 13" at bounding box center [1143, 272] width 14 height 22
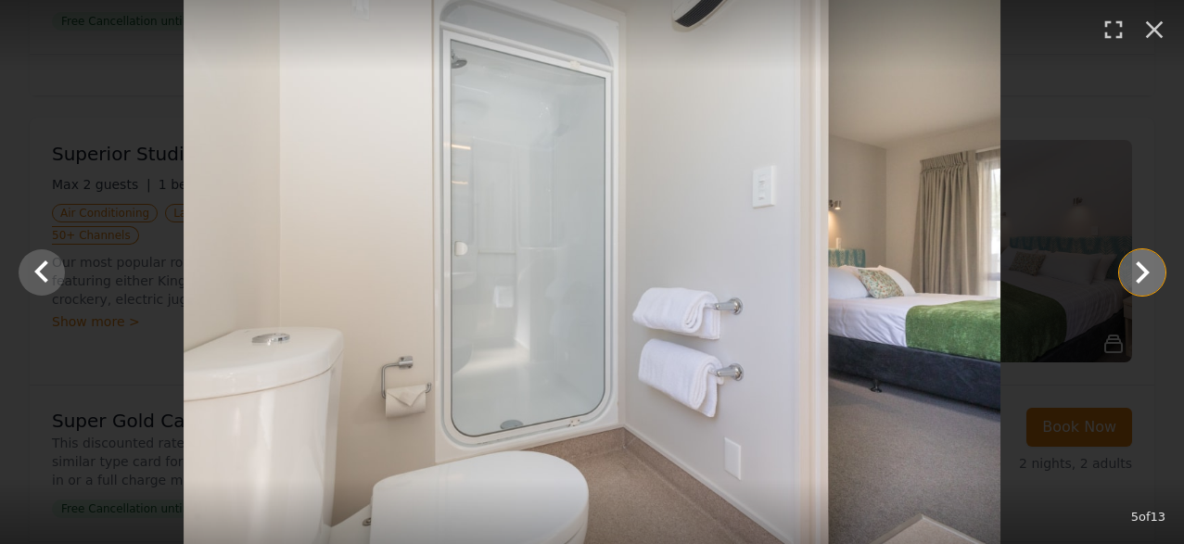
click at [1143, 269] on icon "Show slide 6 of 13" at bounding box center [1143, 272] width 14 height 22
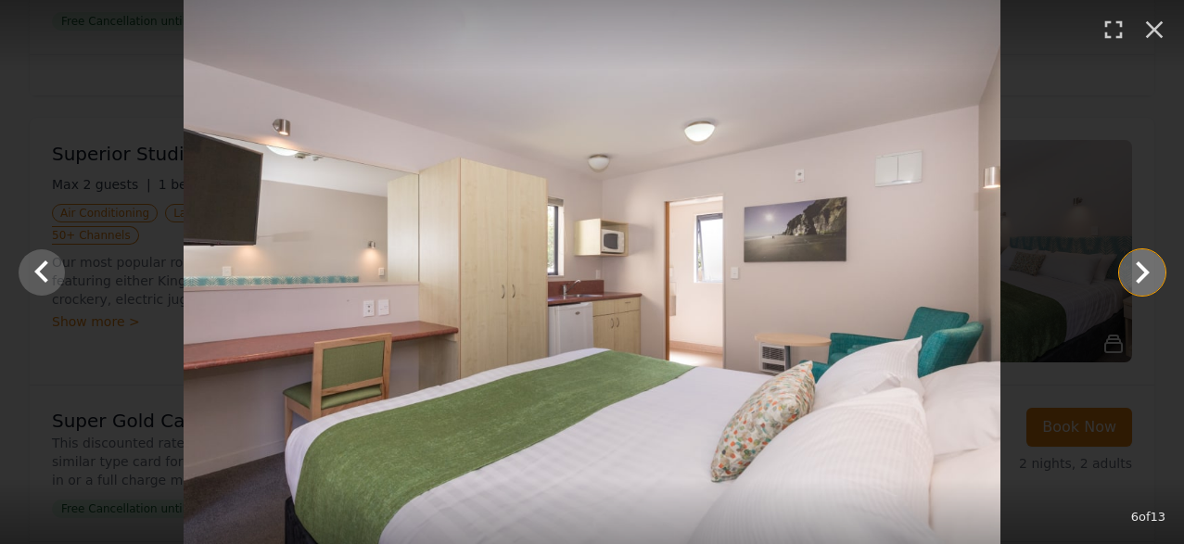
click at [1145, 269] on icon "Show slide 7 of 13" at bounding box center [1143, 272] width 14 height 22
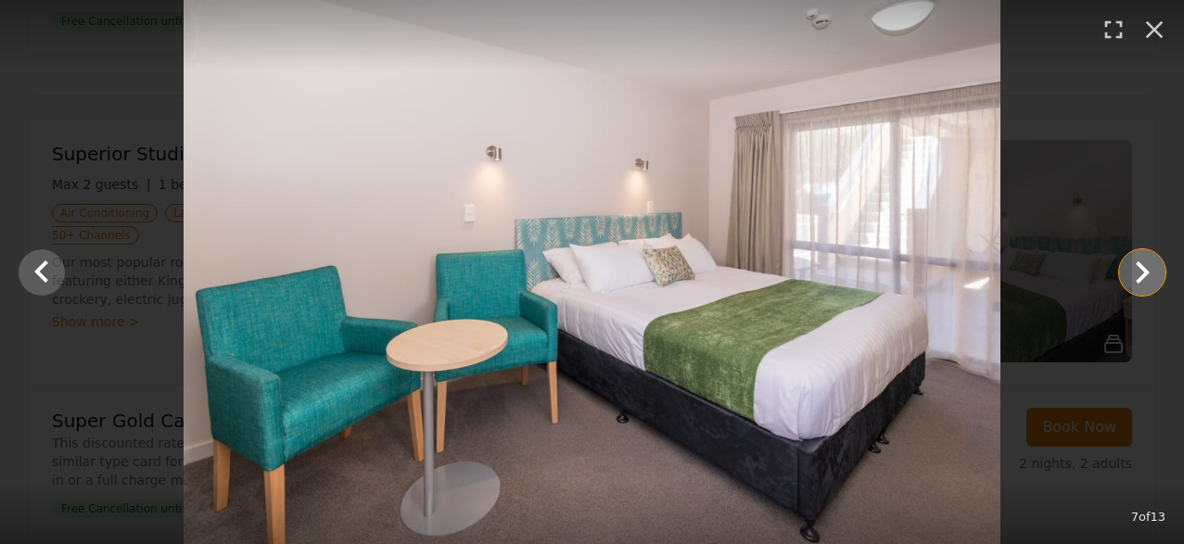
click at [1145, 272] on icon "Show slide 8 of 13" at bounding box center [1143, 272] width 14 height 22
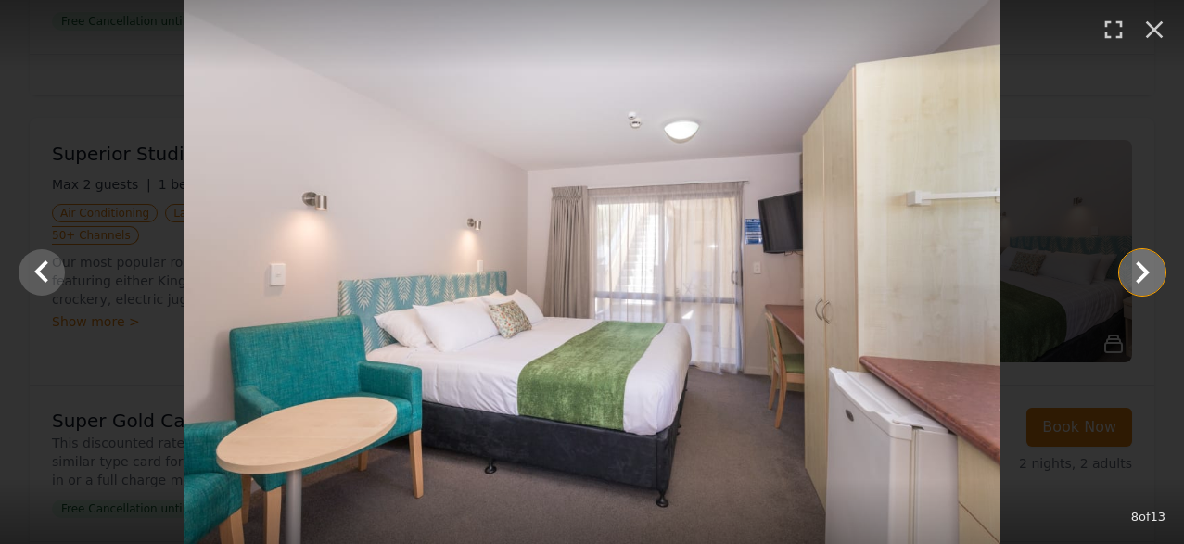
click at [1144, 272] on icon "Show slide 9 of 13" at bounding box center [1143, 272] width 14 height 22
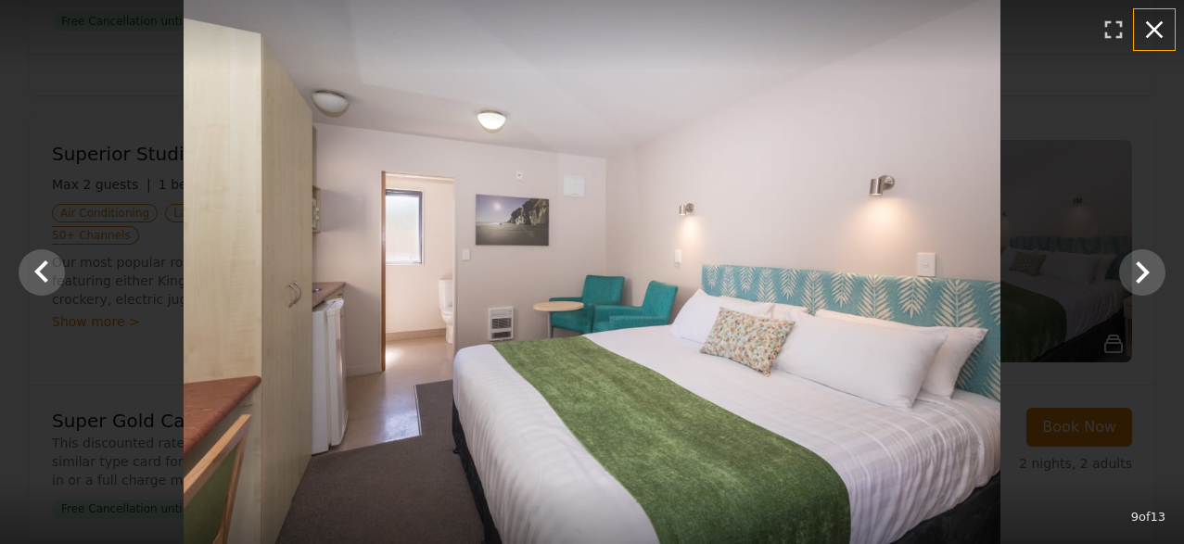
click at [1154, 28] on icon "button" at bounding box center [1155, 30] width 18 height 18
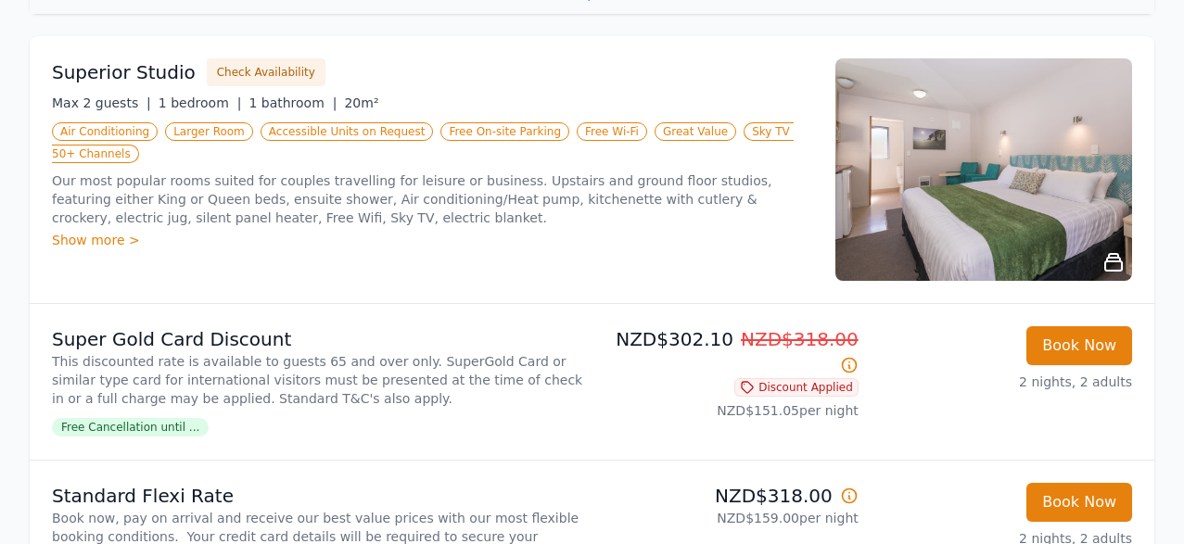
scroll to position [921, 0]
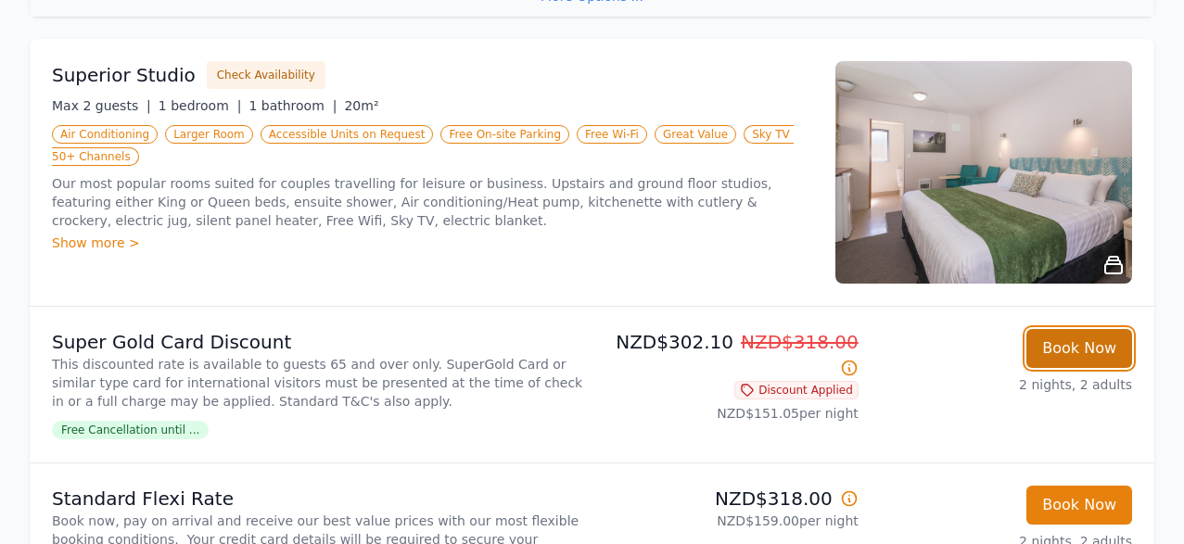
click at [1068, 331] on button "Book Now" at bounding box center [1079, 348] width 106 height 39
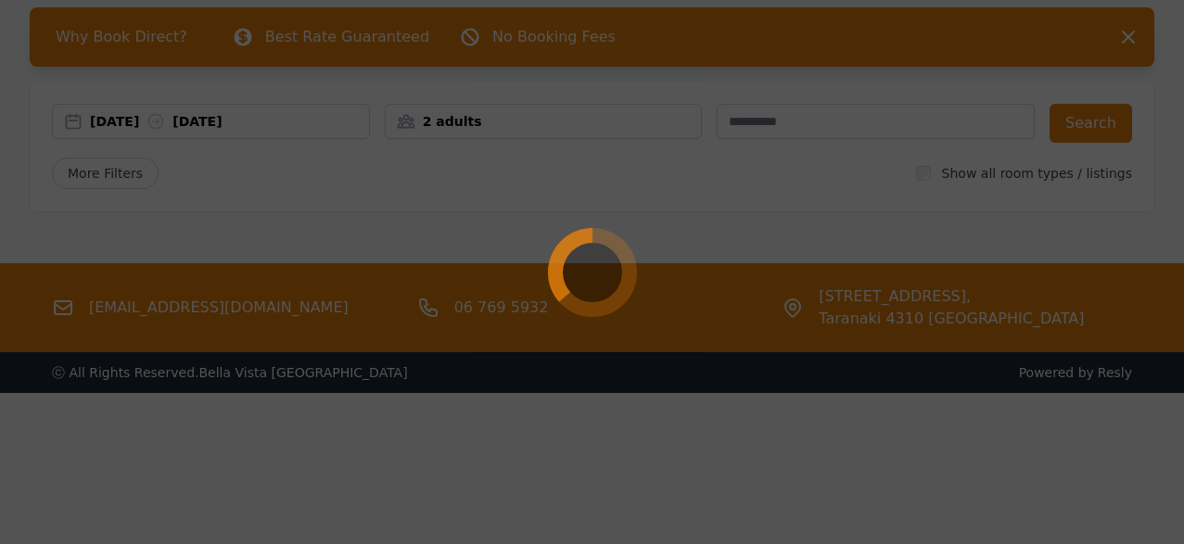
scroll to position [84, 0]
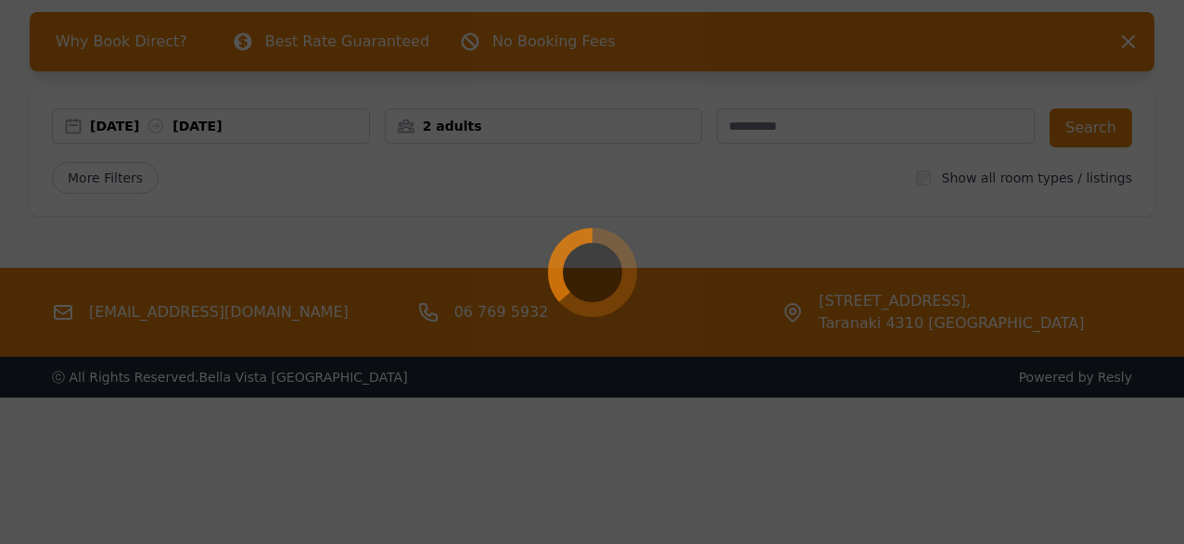
select select "**"
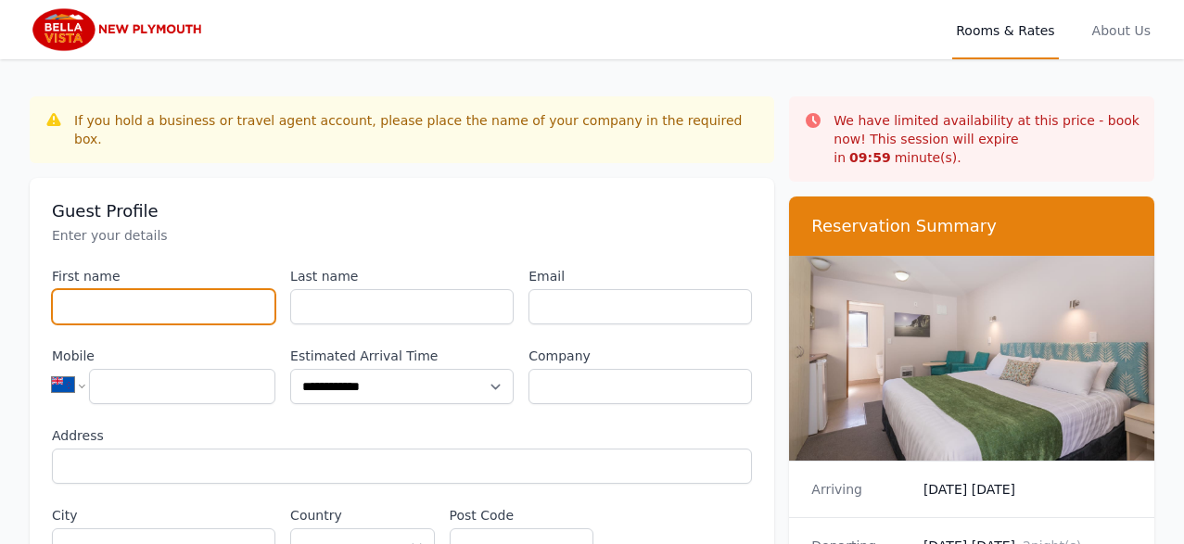
click at [94, 290] on input "First name" at bounding box center [163, 306] width 223 height 35
type input "*"
type input "****"
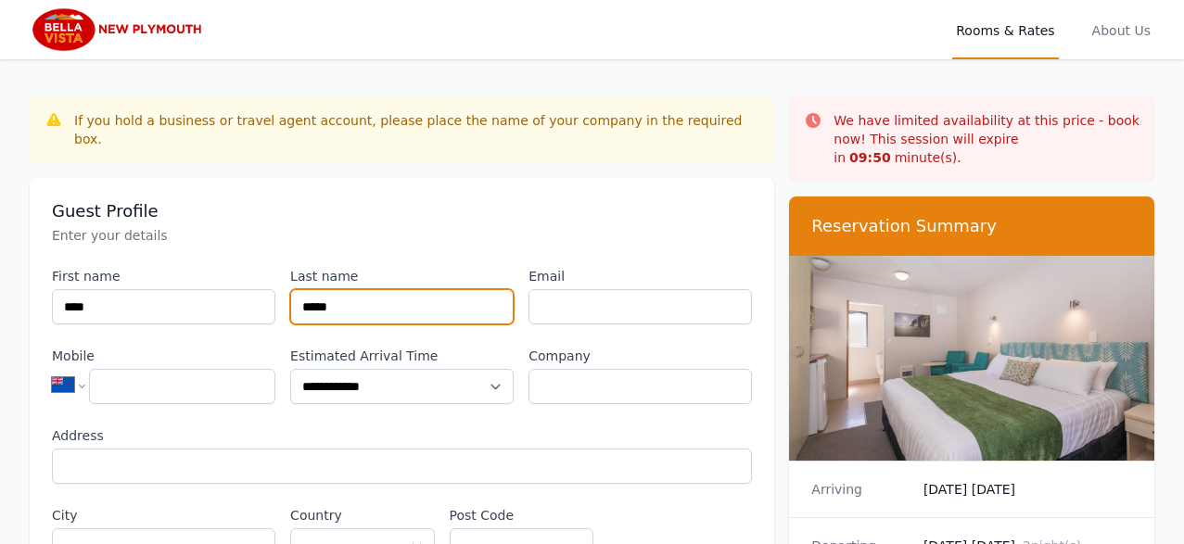
type input "*****"
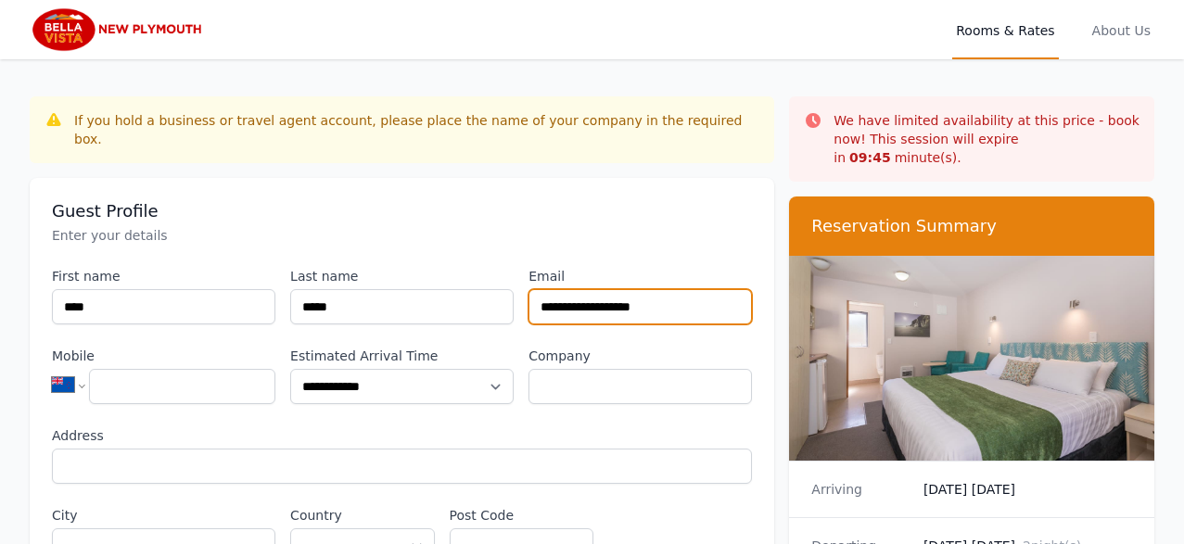
type input "**********"
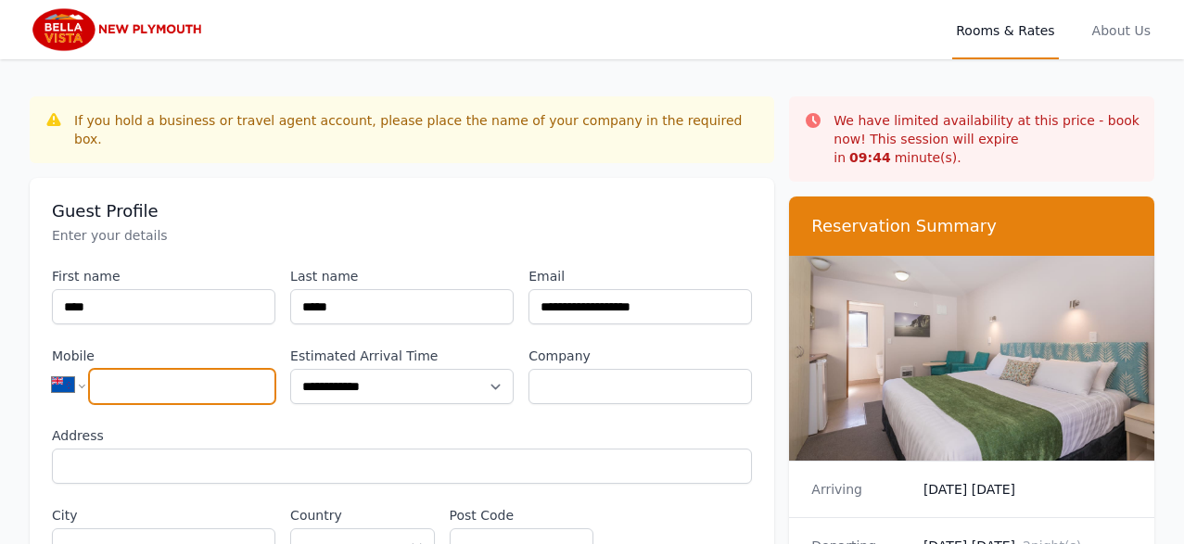
click at [124, 369] on input "Mobile" at bounding box center [182, 386] width 186 height 35
type input "**********"
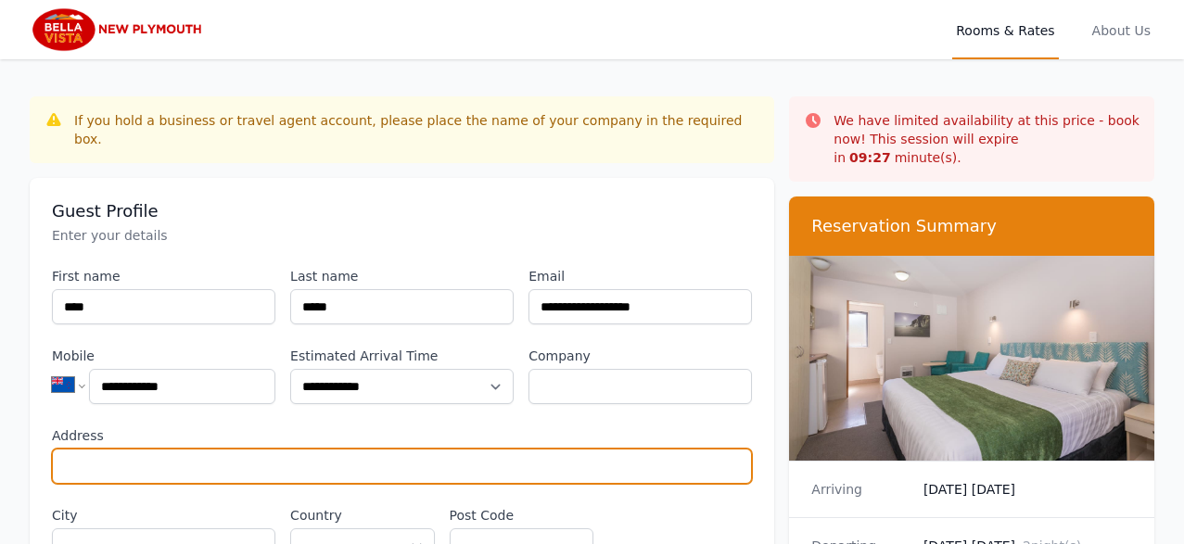
click at [77, 449] on input "Address" at bounding box center [402, 466] width 700 height 35
type input "**********"
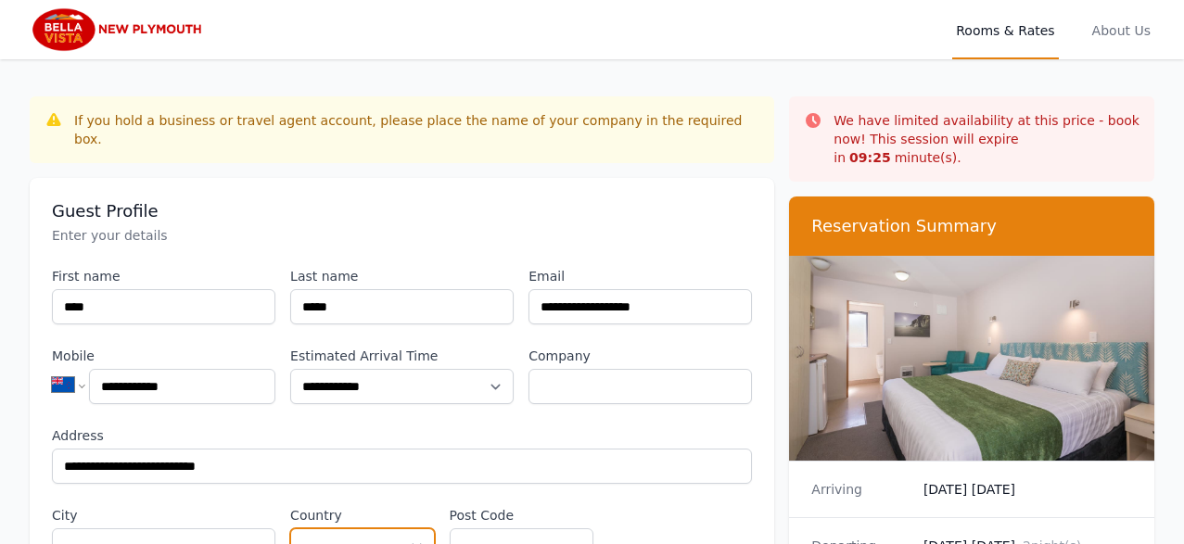
select select "**********"
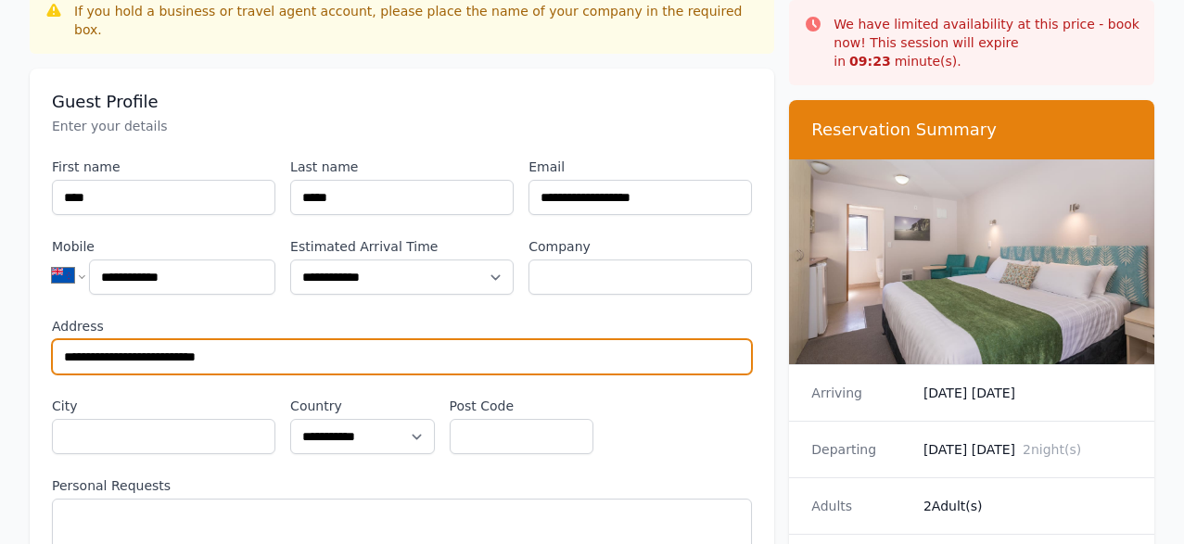
scroll to position [110, 0]
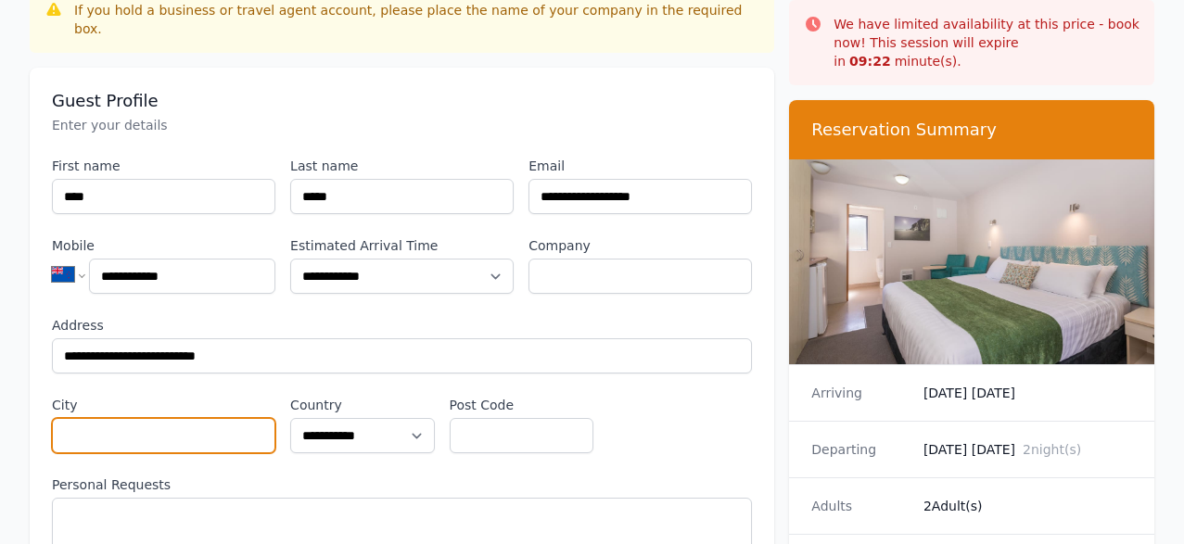
click at [82, 422] on input "City" at bounding box center [163, 435] width 223 height 35
type input "*******"
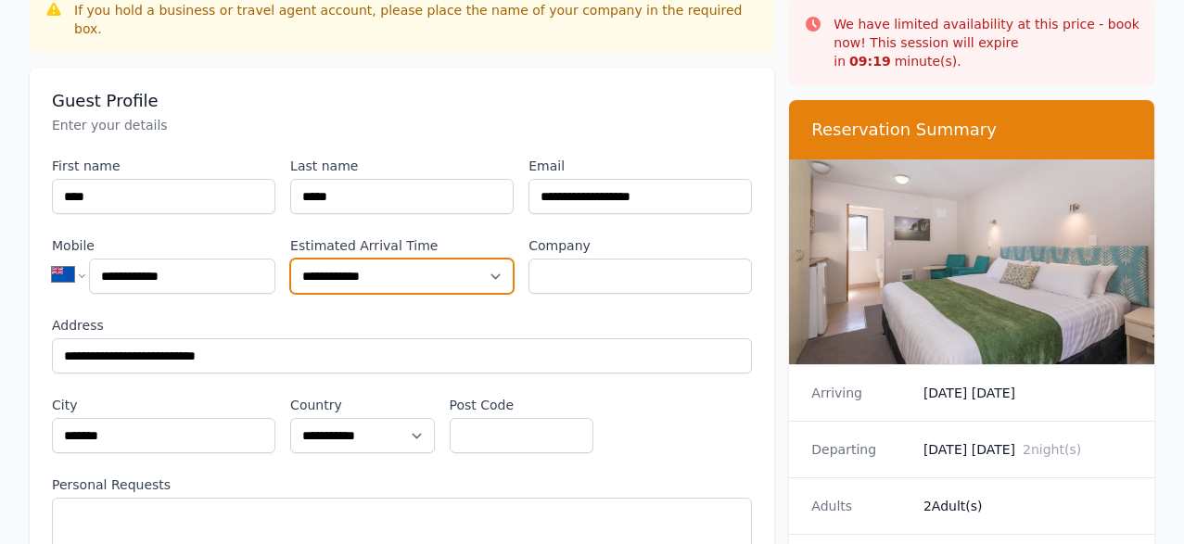
click at [496, 259] on select "**********" at bounding box center [401, 276] width 223 height 35
select select "**********"
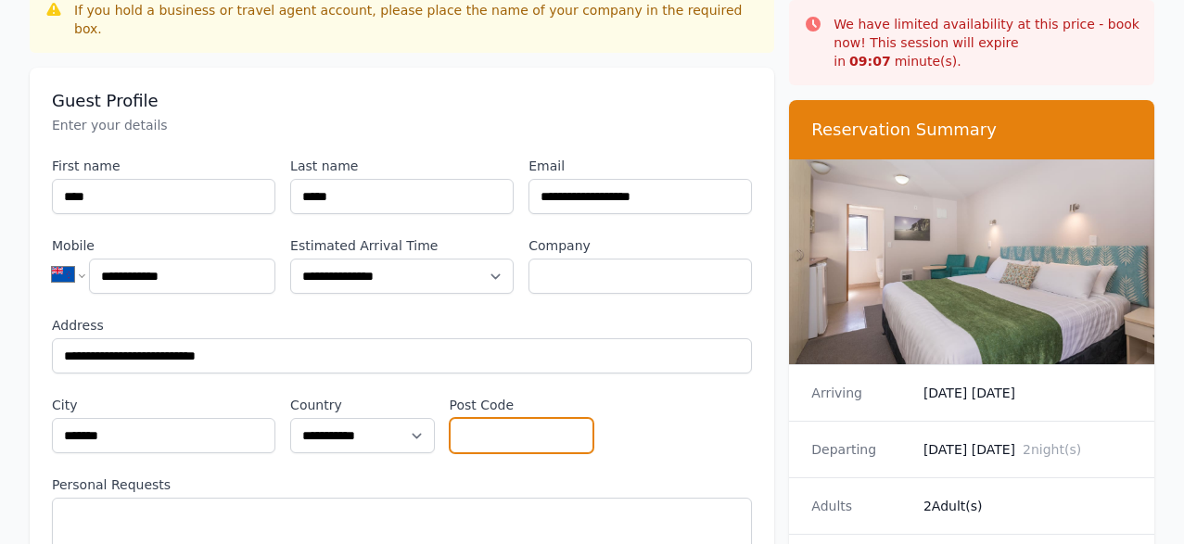
click at [480, 418] on input "Post Code" at bounding box center [522, 435] width 144 height 35
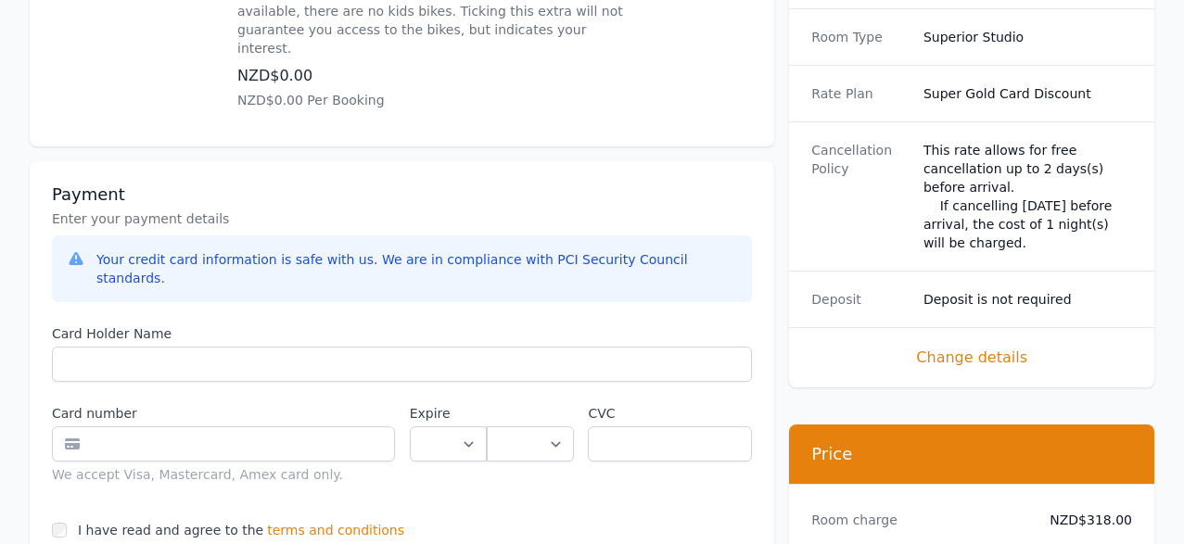
scroll to position [1265, 0]
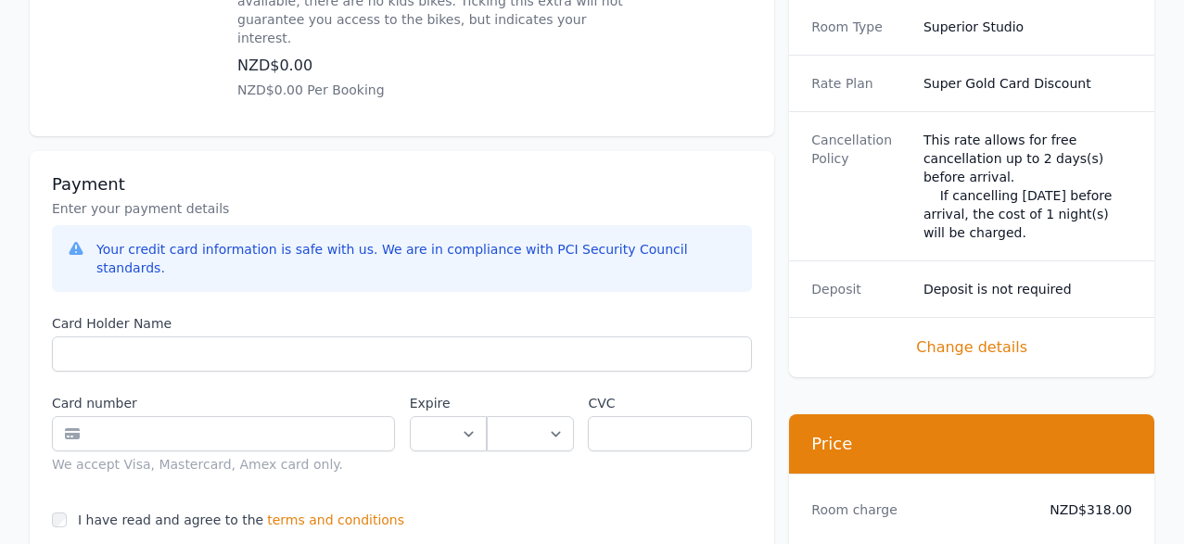
type input "****"
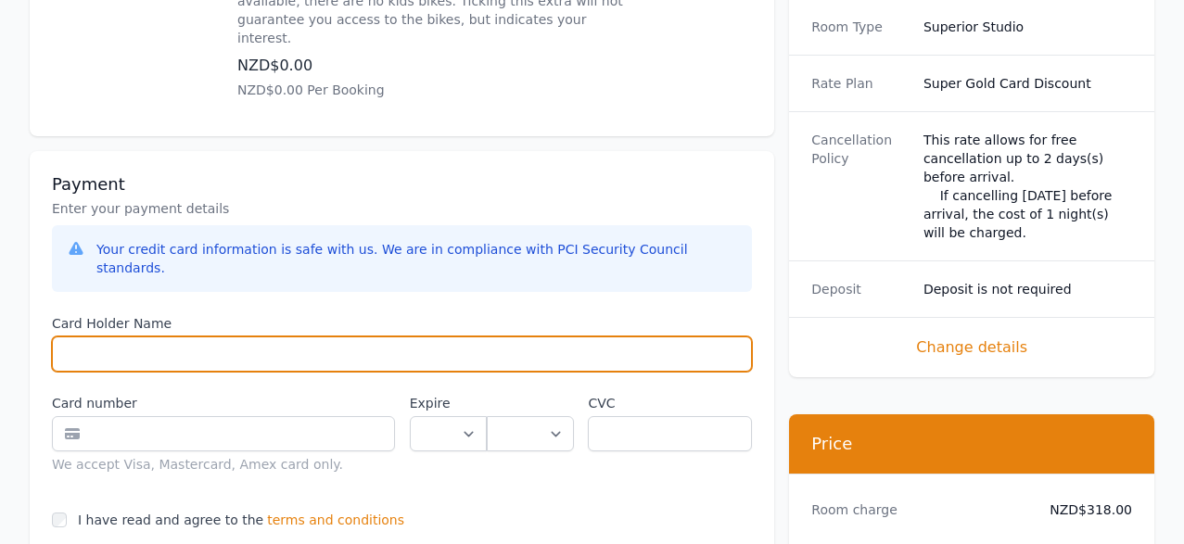
click at [91, 337] on input "Card Holder Name" at bounding box center [402, 354] width 700 height 35
type input "*********"
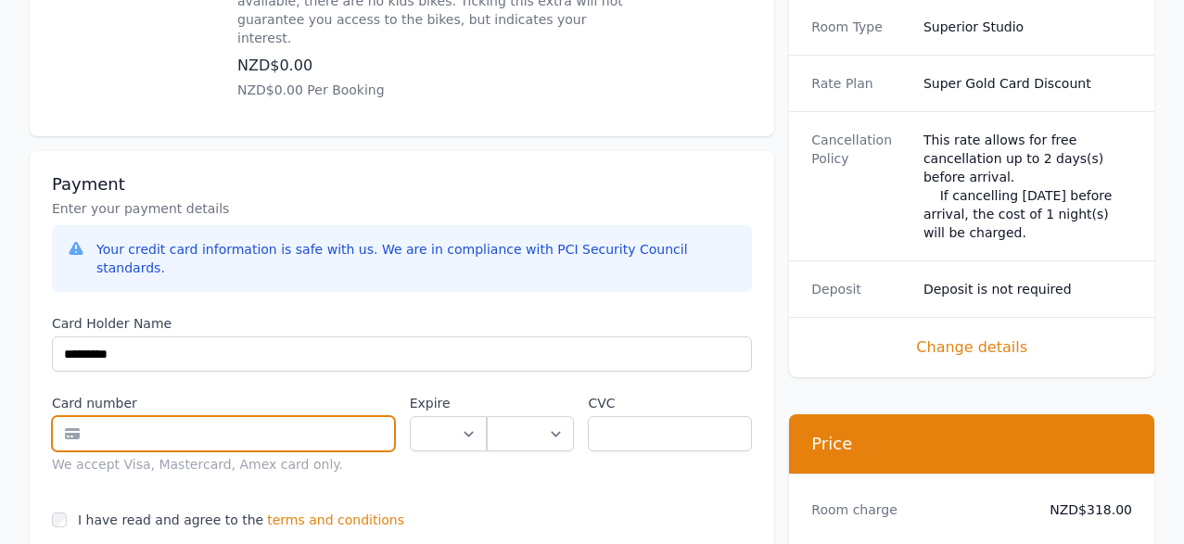
click at [83, 416] on input "text" at bounding box center [223, 433] width 343 height 35
type input "**********"
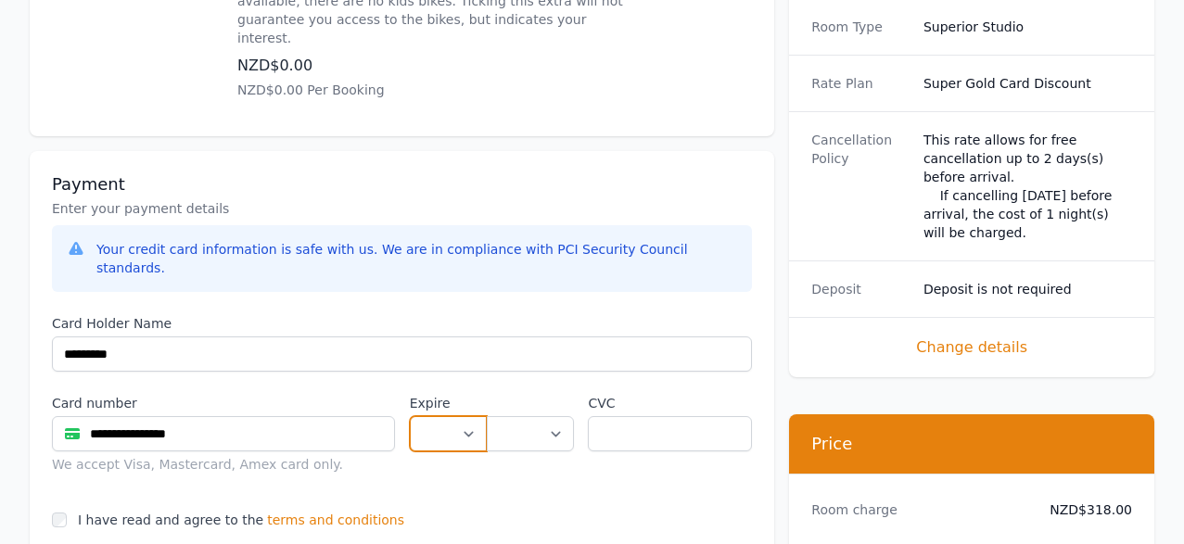
click at [462, 416] on select "** ** ** ** ** ** ** ** ** ** ** **" at bounding box center [448, 433] width 77 height 35
select select "**"
click at [552, 416] on select "**** **** **** **** **** **** **** **** ****" at bounding box center [530, 433] width 87 height 35
select select "**"
click at [605, 416] on input "text" at bounding box center [670, 433] width 164 height 35
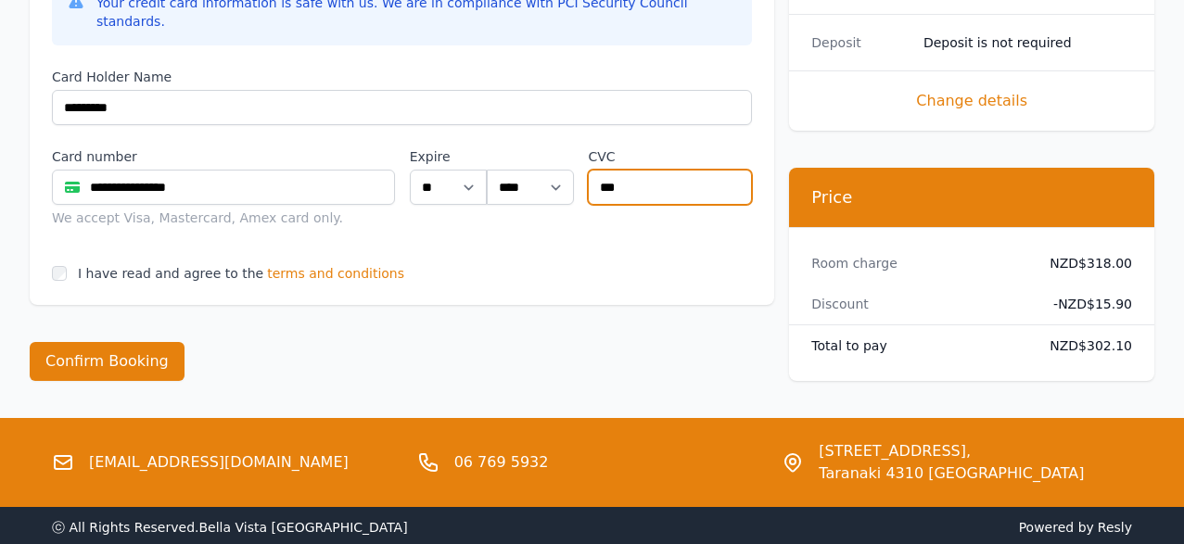
scroll to position [1517, 0]
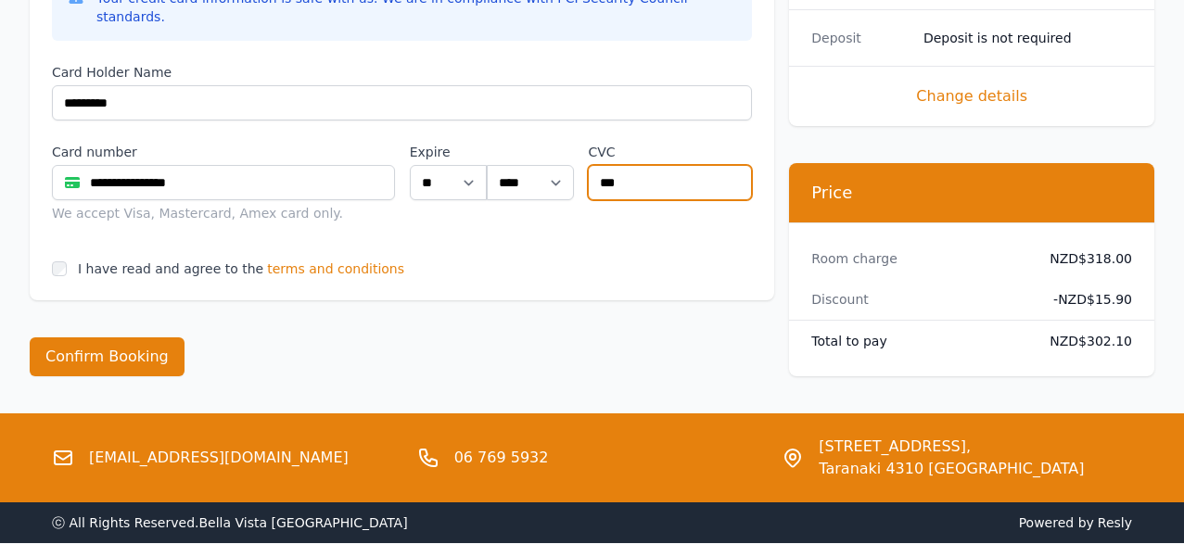
type input "***"
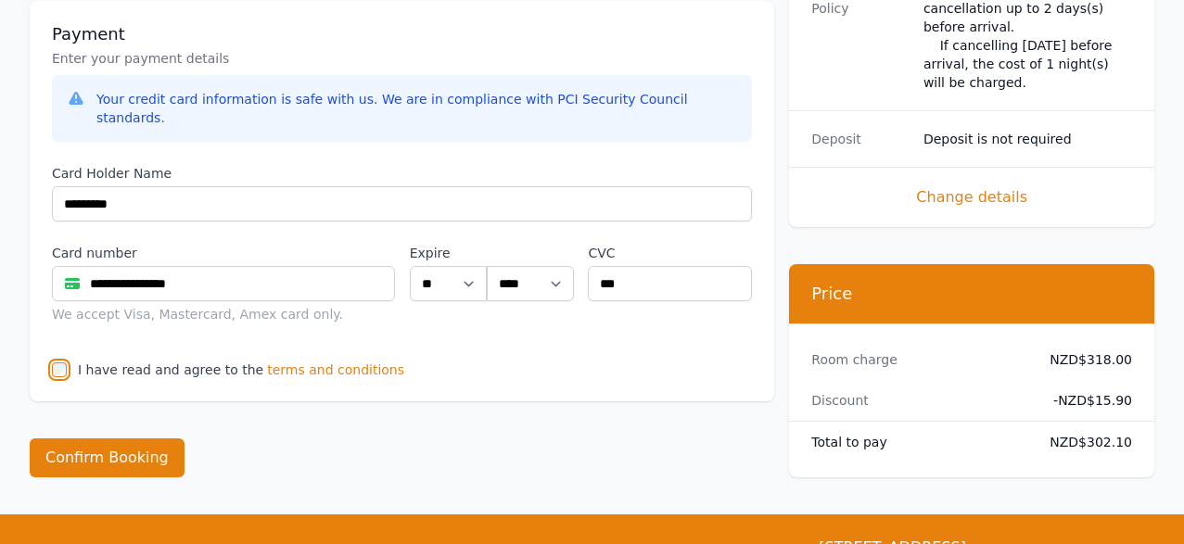
scroll to position [1433, 0]
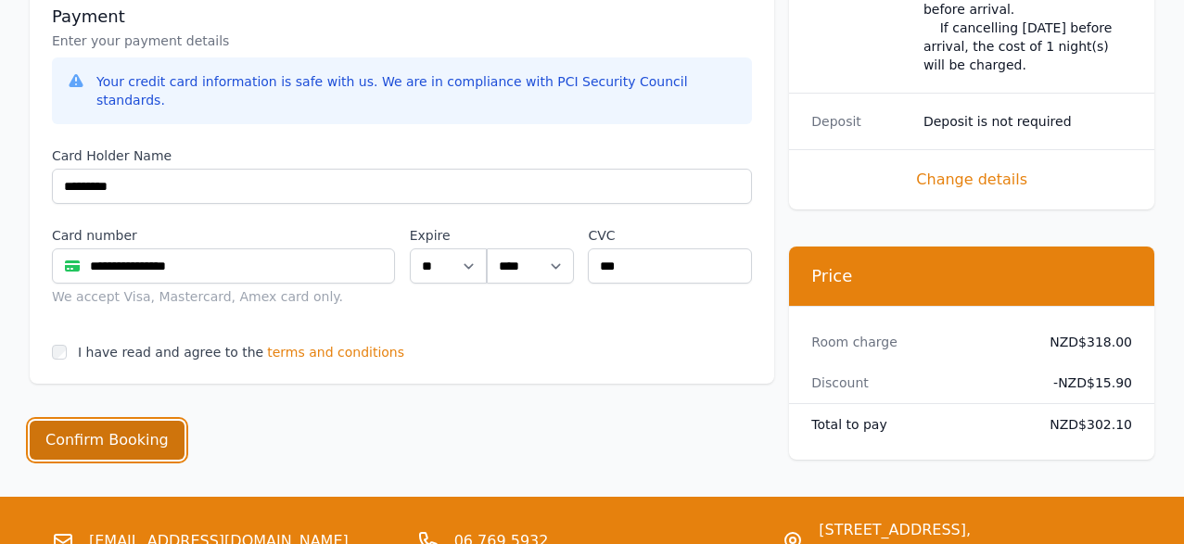
click at [142, 421] on button "Confirm Booking" at bounding box center [107, 440] width 155 height 39
